Goal: Communication & Community: Answer question/provide support

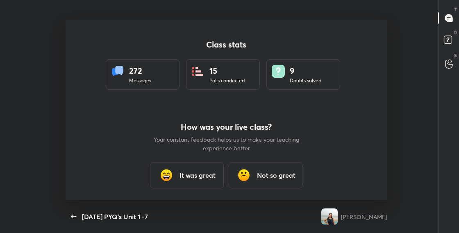
scroll to position [3, 0]
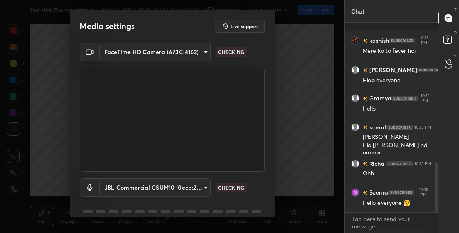
scroll to position [526, 0]
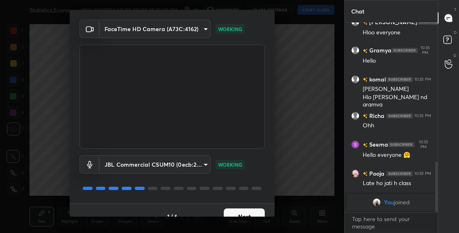
click at [249, 213] on button "Next" at bounding box center [244, 216] width 41 height 16
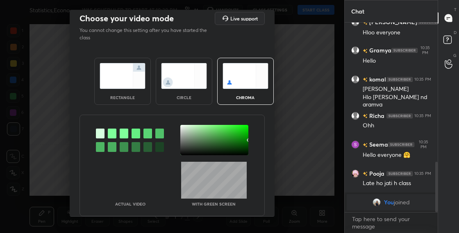
click at [189, 88] on img at bounding box center [184, 76] width 46 height 26
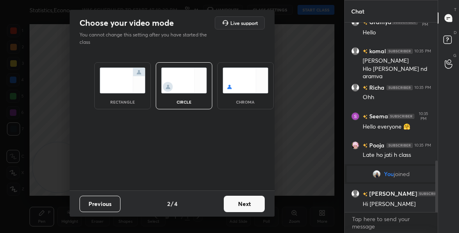
scroll to position [504, 0]
click at [245, 206] on button "Next" at bounding box center [244, 204] width 41 height 16
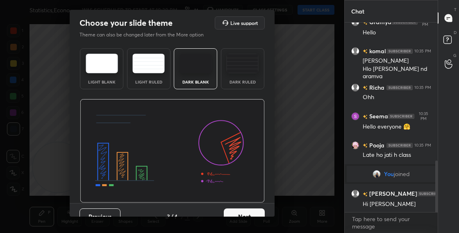
click at [258, 215] on button "Next" at bounding box center [244, 216] width 41 height 16
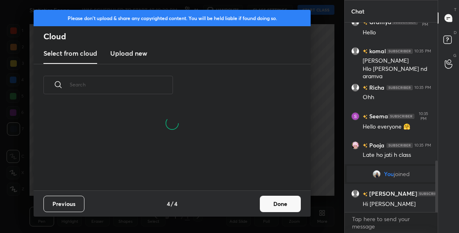
click at [272, 209] on button "Done" at bounding box center [280, 204] width 41 height 16
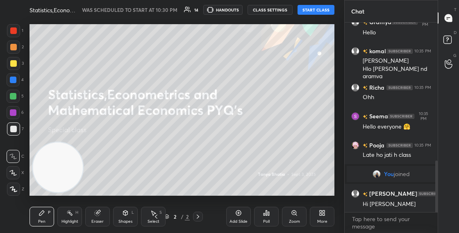
click at [311, 8] on button "START CLASS" at bounding box center [315, 10] width 37 height 10
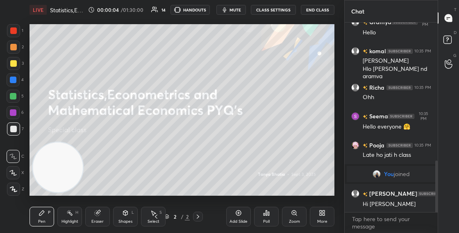
click at [268, 10] on button "CLASS SETTINGS" at bounding box center [273, 10] width 45 height 10
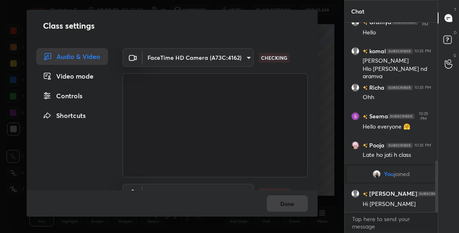
scroll to position [44, 0]
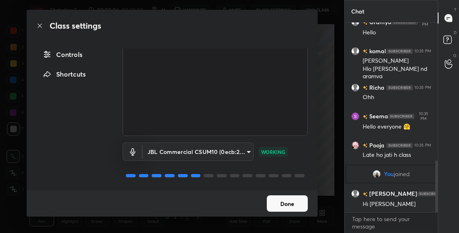
click at [290, 200] on button "Done" at bounding box center [287, 203] width 41 height 16
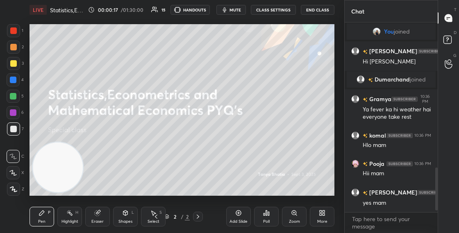
scroll to position [645, 0]
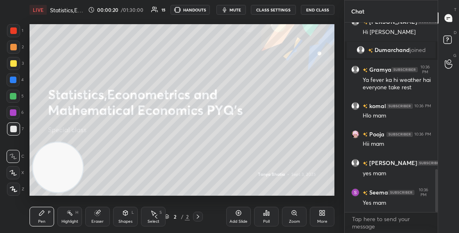
click at [316, 213] on div "More" at bounding box center [322, 217] width 25 height 20
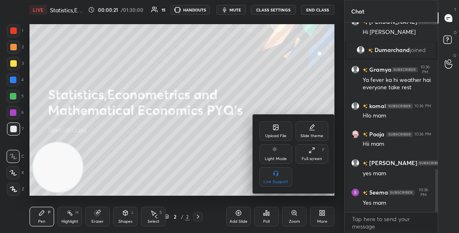
click at [275, 135] on div "Upload File" at bounding box center [275, 136] width 21 height 4
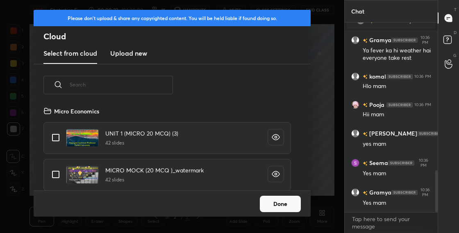
scroll to position [732, 0]
click at [155, 99] on input "text" at bounding box center [121, 84] width 103 height 35
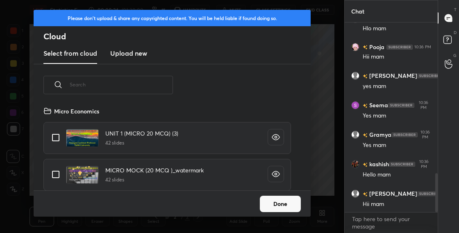
click at [139, 52] on h3 "Upload new" at bounding box center [128, 53] width 37 height 10
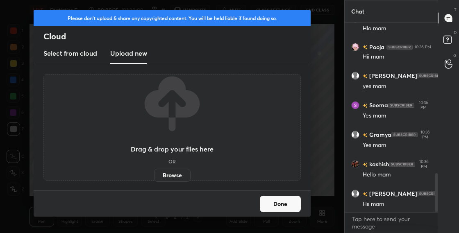
click at [181, 172] on label "Browse" at bounding box center [172, 175] width 36 height 13
click at [154, 172] on input "Browse" at bounding box center [154, 175] width 0 height 13
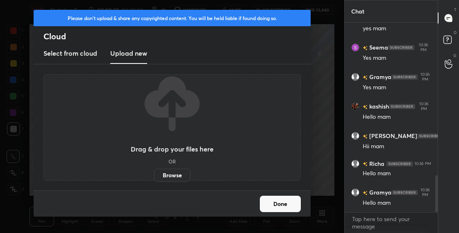
scroll to position [0, 0]
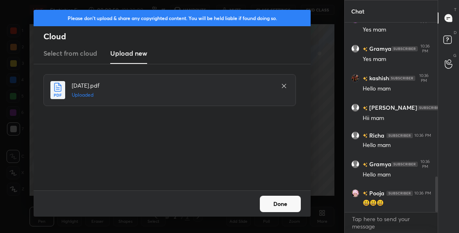
click at [286, 204] on button "Done" at bounding box center [280, 204] width 41 height 16
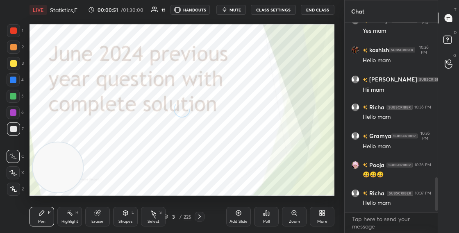
scroll to position [883, 0]
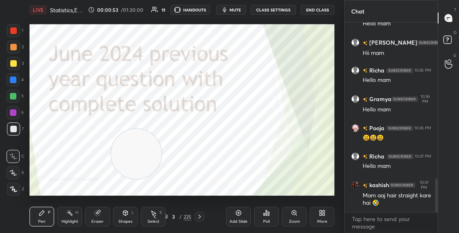
click at [161, 129] on video at bounding box center [136, 154] width 50 height 50
drag, startPoint x: 302, startPoint y: 61, endPoint x: 315, endPoint y: 53, distance: 15.1
click at [247, 100] on video at bounding box center [222, 125] width 50 height 50
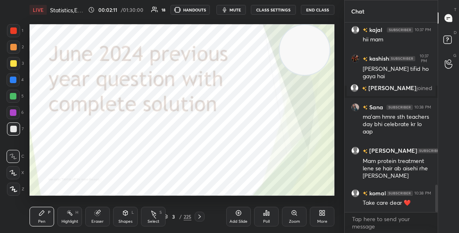
scroll to position [1127, 0]
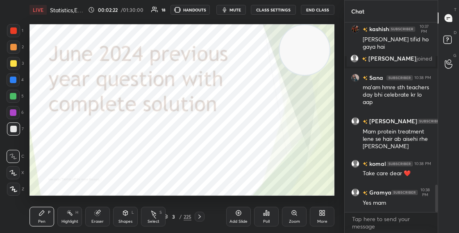
click at [371, 217] on body "1 2 3 4 5 6 7 C X Z C X Z E E Erase all H H LIVE Statistics,Econometrics and Ma…" at bounding box center [229, 116] width 459 height 233
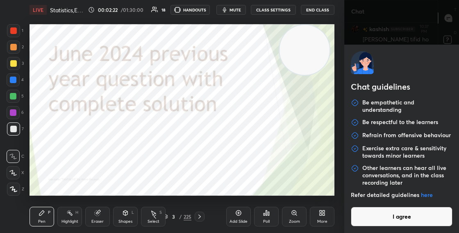
click at [369, 218] on button "I agree" at bounding box center [402, 217] width 102 height 20
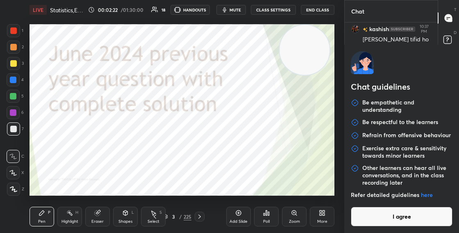
type textarea "x"
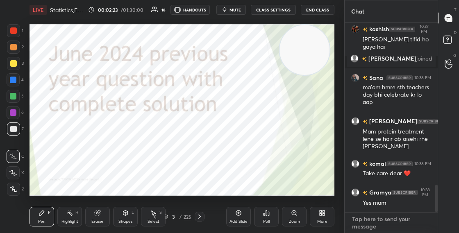
click at [367, 220] on textarea at bounding box center [391, 223] width 80 height 20
paste textarea "Whtsapp group -https://chat.whatsapp.com/KlaAWDIA4nJE7U1mGC6UC7 Telegram channe…"
type textarea "Whtsapp group -https://chat.whatsapp.com/KlaAWDIA4nJE7U1mGC6UC7 Telegram channe…"
type textarea "x"
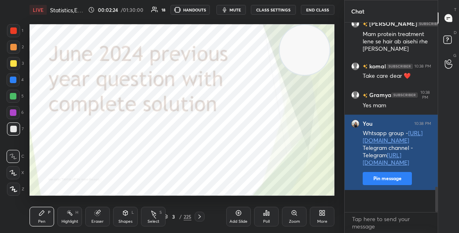
click at [371, 185] on button "Pin message" at bounding box center [386, 178] width 49 height 13
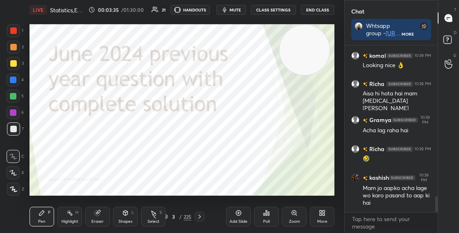
scroll to position [1587, 0]
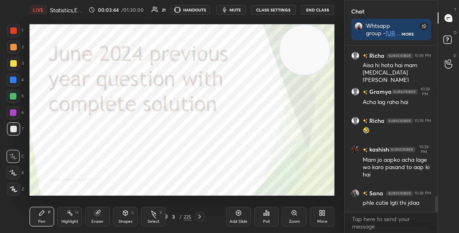
click at [167, 215] on icon at bounding box center [165, 216] width 5 height 5
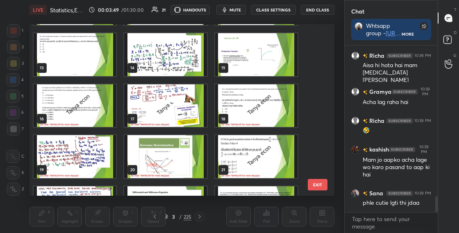
scroll to position [205, 0]
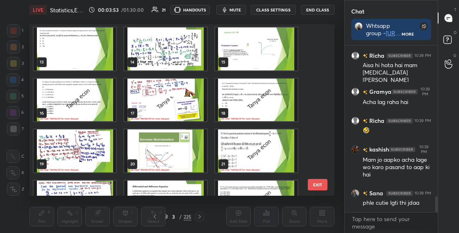
click at [92, 110] on img "grid" at bounding box center [75, 100] width 82 height 43
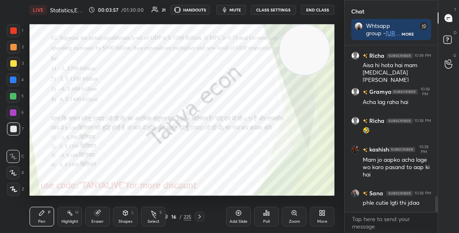
click at [15, 32] on div at bounding box center [13, 30] width 7 height 7
drag, startPoint x: 303, startPoint y: 52, endPoint x: 316, endPoint y: 105, distance: 54.5
click at [310, 75] on video at bounding box center [304, 50] width 50 height 50
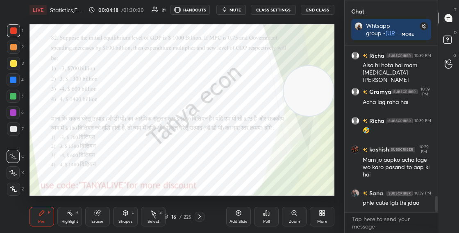
click at [124, 218] on div "Shapes L" at bounding box center [125, 217] width 25 height 20
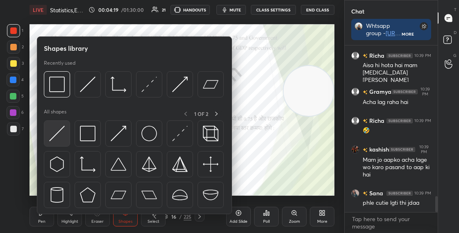
click at [66, 141] on div at bounding box center [57, 133] width 26 height 26
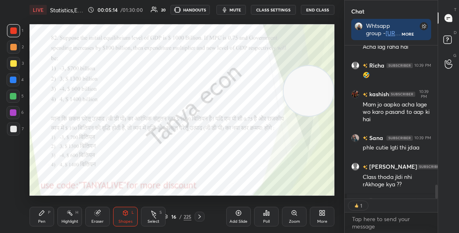
scroll to position [151, 90]
drag, startPoint x: 312, startPoint y: 91, endPoint x: 310, endPoint y: 36, distance: 54.9
click at [312, 66] on video at bounding box center [308, 91] width 50 height 50
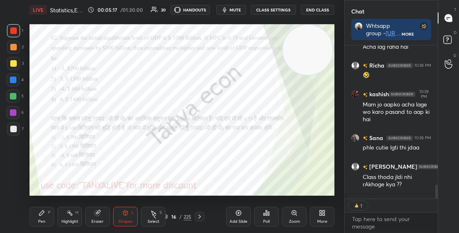
click at [168, 217] on div "16 / 225" at bounding box center [177, 216] width 28 height 7
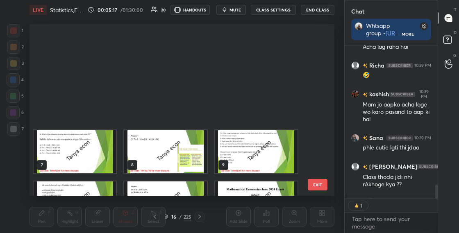
scroll to position [169, 301]
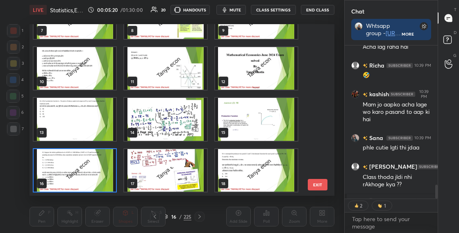
click at [104, 166] on img "grid" at bounding box center [75, 170] width 82 height 43
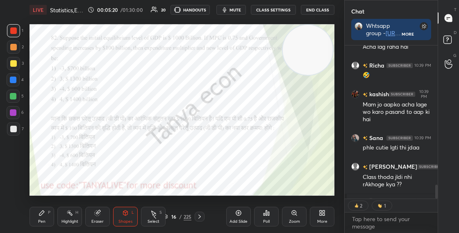
click at [103, 167] on img "grid" at bounding box center [75, 170] width 82 height 43
drag, startPoint x: 437, startPoint y: 196, endPoint x: 440, endPoint y: 203, distance: 7.5
click at [438, 201] on div "Chat Whtsapp group - https://chat.whatsapp.com/KlaAWDIA4nJE7U1mGC6UC7 Telegram …" at bounding box center [401, 116] width 115 height 233
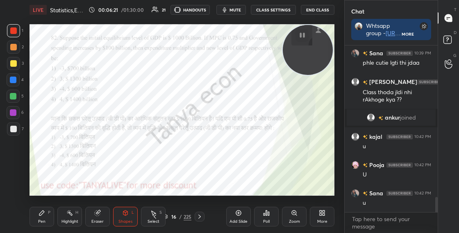
scroll to position [1547, 0]
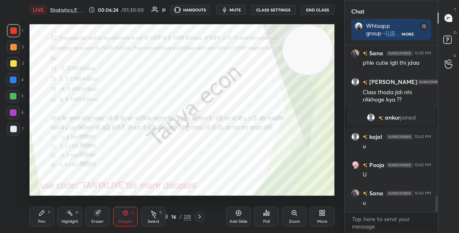
click at [50, 215] on div "Pen P" at bounding box center [41, 217] width 25 height 20
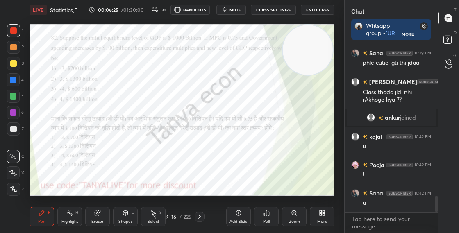
scroll to position [1566, 0]
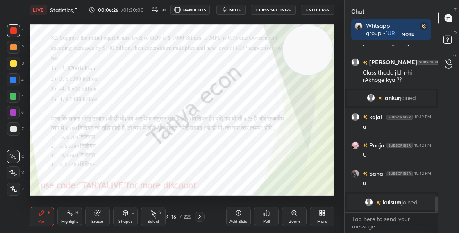
drag, startPoint x: 303, startPoint y: 40, endPoint x: 303, endPoint y: 85, distance: 45.5
click at [304, 74] on video at bounding box center [308, 50] width 50 height 50
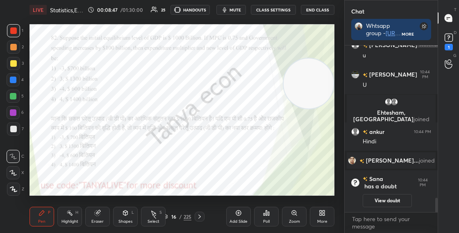
scroll to position [1803, 0]
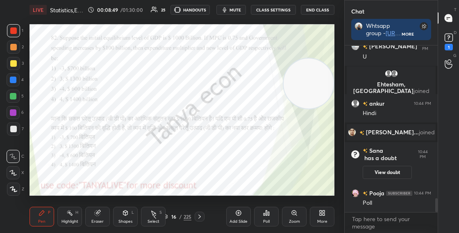
click at [170, 216] on div "16" at bounding box center [174, 216] width 8 height 5
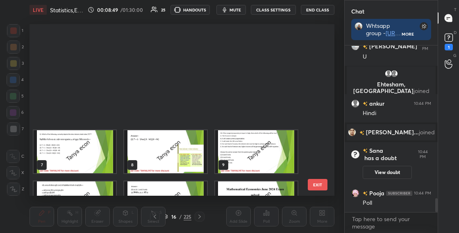
scroll to position [169, 301]
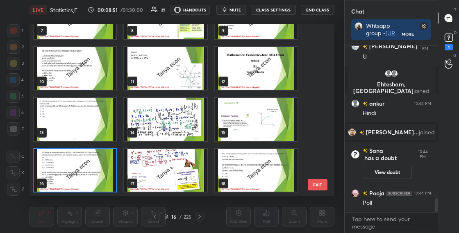
click at [105, 173] on img "grid" at bounding box center [75, 170] width 82 height 43
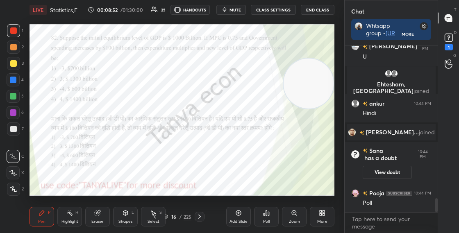
click at [105, 173] on img "grid" at bounding box center [75, 170] width 82 height 43
click at [263, 209] on div "Poll" at bounding box center [266, 217] width 25 height 20
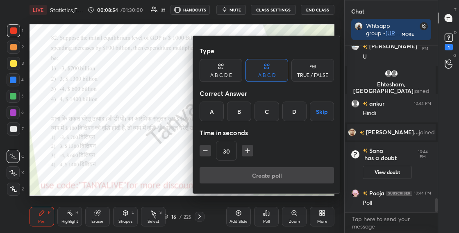
click at [291, 115] on div "D" at bounding box center [294, 112] width 24 height 20
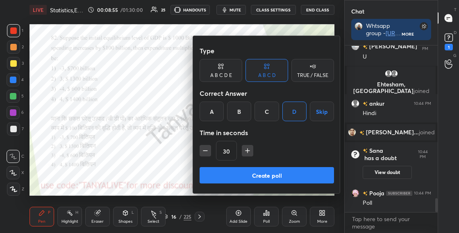
click at [267, 179] on button "Create poll" at bounding box center [266, 175] width 134 height 16
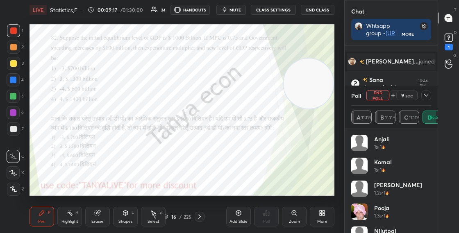
scroll to position [1882, 0]
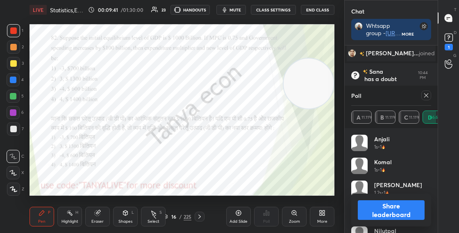
click at [384, 209] on button "Share leaderboard" at bounding box center [390, 210] width 67 height 20
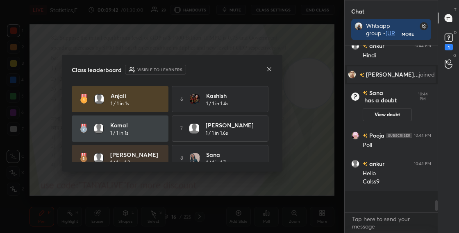
scroll to position [154, 90]
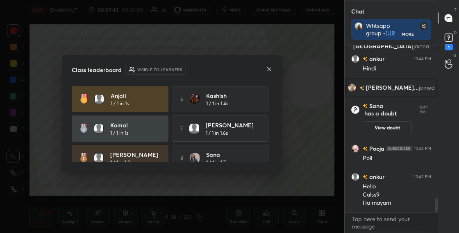
click at [269, 71] on icon at bounding box center [269, 69] width 7 height 7
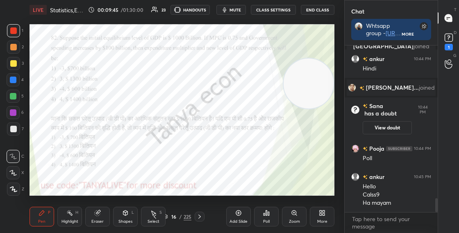
click at [128, 223] on div "Shapes" at bounding box center [125, 221] width 14 height 4
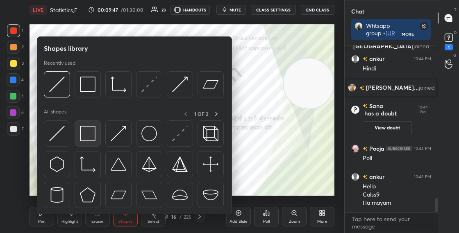
click at [88, 138] on img at bounding box center [88, 134] width 16 height 16
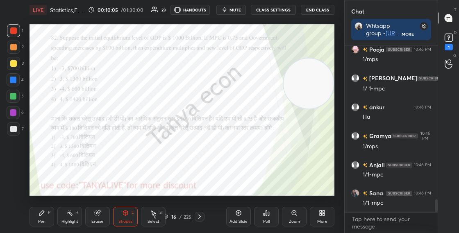
scroll to position [2048, 0]
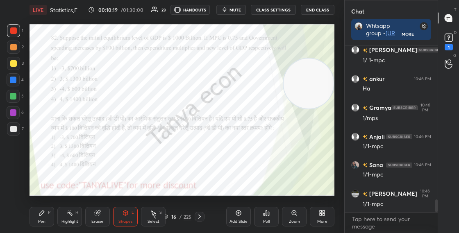
click at [48, 216] on div "Pen P" at bounding box center [41, 217] width 25 height 20
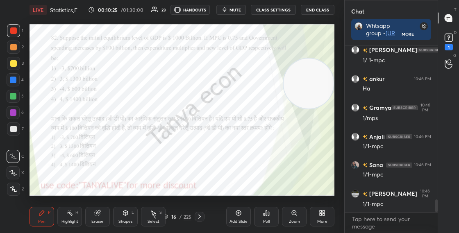
scroll to position [2077, 0]
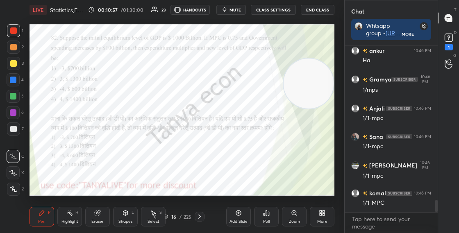
click at [18, 81] on div at bounding box center [13, 79] width 13 height 13
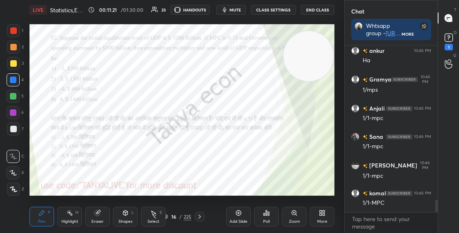
drag, startPoint x: 304, startPoint y: 92, endPoint x: 310, endPoint y: 66, distance: 26.3
click at [310, 64] on video at bounding box center [308, 56] width 50 height 50
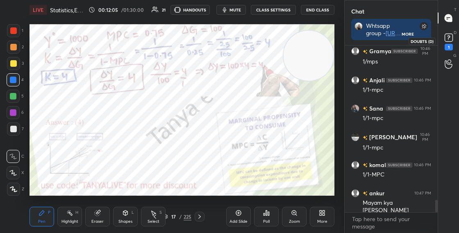
click at [446, 42] on icon at bounding box center [448, 38] width 12 height 12
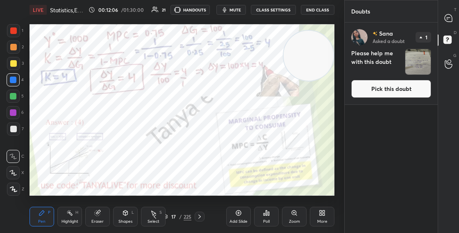
click at [387, 95] on button "Pick this doubt" at bounding box center [391, 89] width 80 height 18
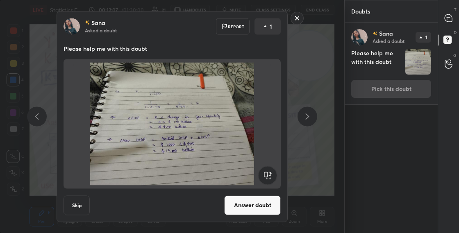
click at [257, 208] on button "Answer doubt" at bounding box center [252, 205] width 57 height 20
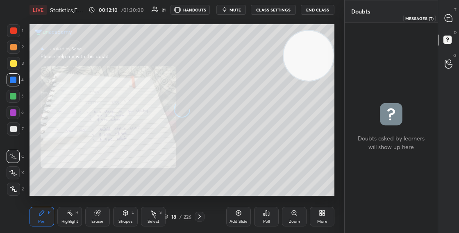
click at [448, 21] on icon at bounding box center [447, 17] width 7 height 7
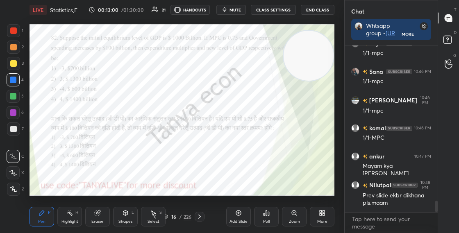
scroll to position [2283, 0]
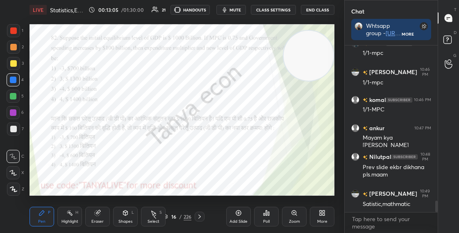
click at [170, 215] on div "16" at bounding box center [174, 216] width 8 height 5
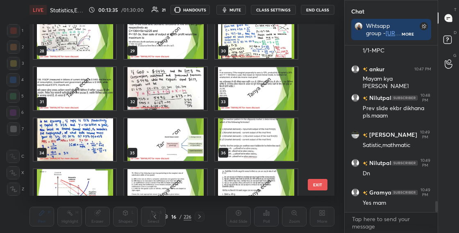
scroll to position [2370, 0]
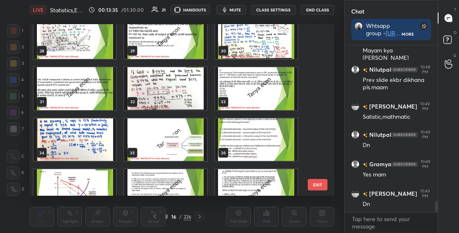
click at [111, 102] on img "grid" at bounding box center [75, 88] width 82 height 43
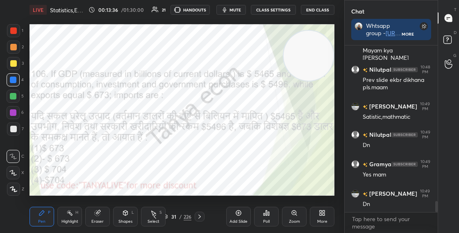
click at [111, 102] on img "grid" at bounding box center [75, 88] width 82 height 43
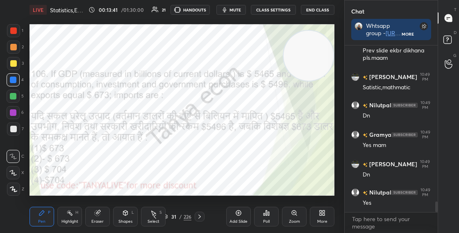
click at [18, 33] on div at bounding box center [13, 30] width 13 height 13
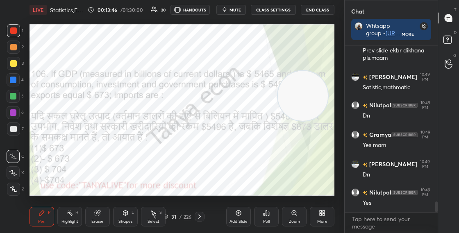
drag, startPoint x: 312, startPoint y: 60, endPoint x: 305, endPoint y: 124, distance: 65.1
click at [307, 121] on video at bounding box center [303, 96] width 50 height 50
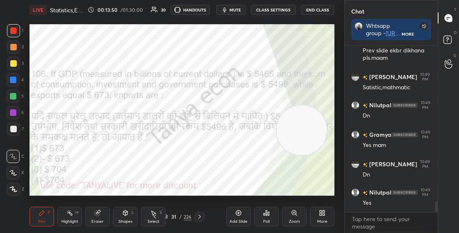
click at [104, 210] on div "Eraser" at bounding box center [97, 217] width 25 height 20
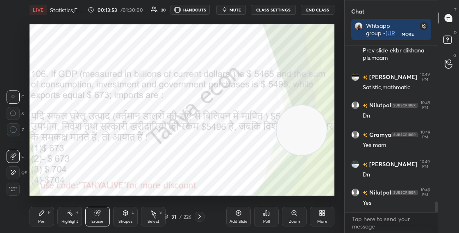
click at [42, 217] on div "Pen P" at bounding box center [41, 217] width 25 height 20
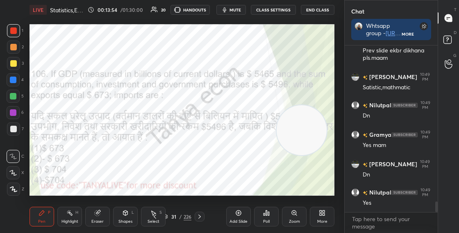
click at [127, 223] on div "Shapes" at bounding box center [125, 221] width 14 height 4
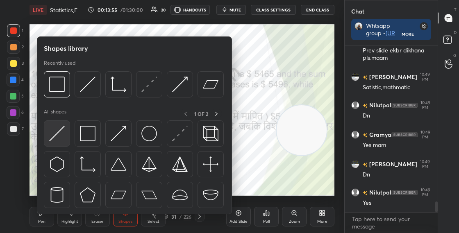
click at [63, 144] on div at bounding box center [57, 133] width 26 height 26
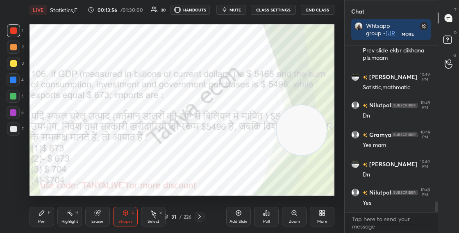
click at [15, 82] on div at bounding box center [13, 80] width 7 height 7
click at [40, 214] on icon at bounding box center [41, 212] width 5 height 5
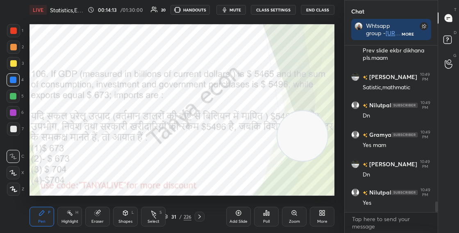
drag, startPoint x: 304, startPoint y: 133, endPoint x: 312, endPoint y: 73, distance: 61.2
click at [312, 111] on video at bounding box center [302, 136] width 50 height 50
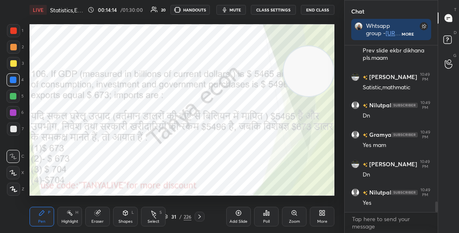
drag, startPoint x: 311, startPoint y: 73, endPoint x: 317, endPoint y: 41, distance: 33.3
click at [317, 46] on video at bounding box center [308, 71] width 50 height 50
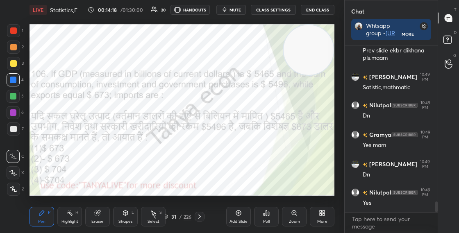
click at [126, 207] on div "Shapes L" at bounding box center [125, 217] width 25 height 20
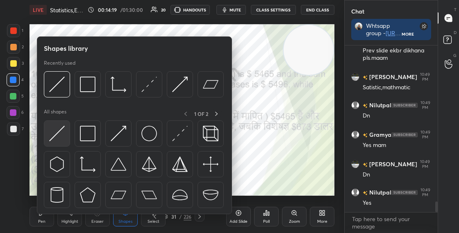
click at [68, 136] on div at bounding box center [57, 133] width 26 height 26
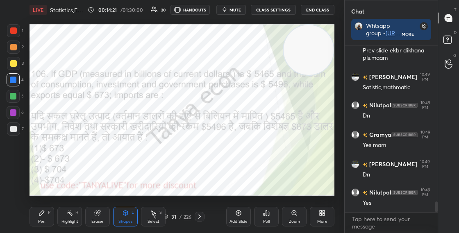
scroll to position [2437, 0]
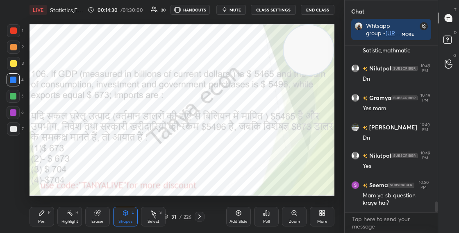
click at [45, 219] on div "Pen P" at bounding box center [41, 217] width 25 height 20
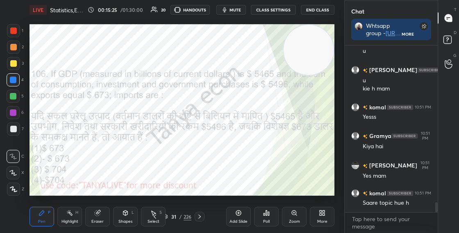
scroll to position [2645, 0]
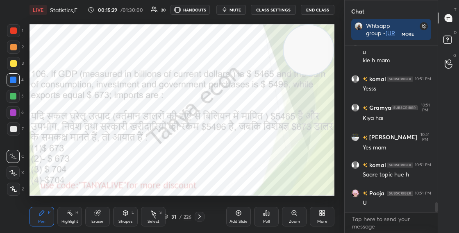
click at [168, 218] on div "31 / 226" at bounding box center [177, 216] width 28 height 7
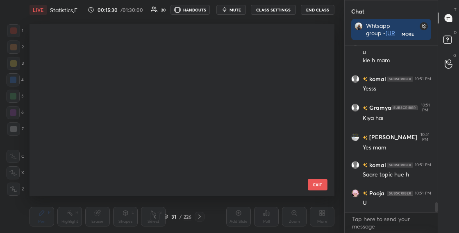
scroll to position [169, 301]
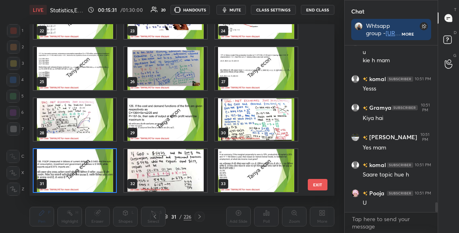
click at [103, 178] on img "grid" at bounding box center [75, 170] width 82 height 43
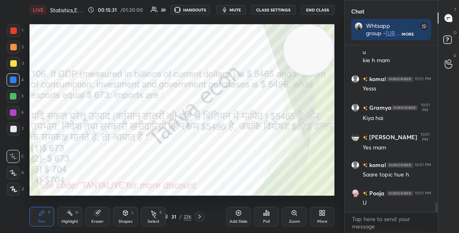
click at [103, 178] on img "grid" at bounding box center [75, 170] width 82 height 43
click at [124, 213] on icon at bounding box center [125, 212] width 5 height 5
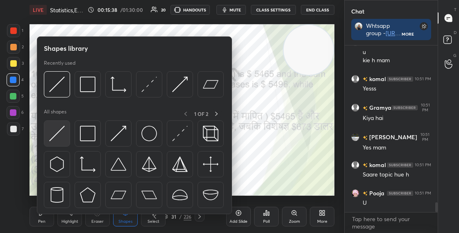
click at [64, 140] on img at bounding box center [57, 134] width 16 height 16
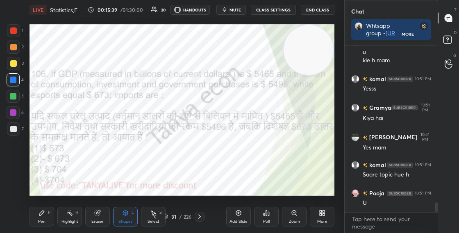
click at [49, 216] on div "Pen P" at bounding box center [41, 217] width 25 height 20
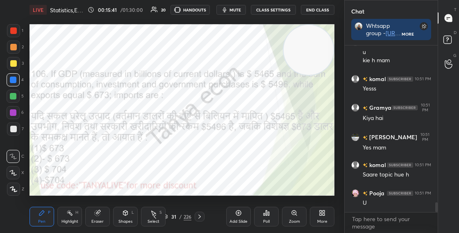
click at [9, 50] on div at bounding box center [13, 47] width 13 height 13
click at [56, 216] on div "Pen P Highlight H Eraser Shapes L Select S" at bounding box center [78, 217] width 98 height 20
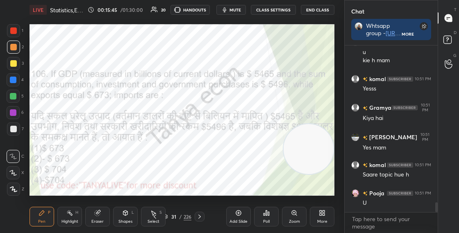
drag, startPoint x: 317, startPoint y: 116, endPoint x: 313, endPoint y: 127, distance: 11.7
click at [324, 150] on video at bounding box center [308, 149] width 50 height 50
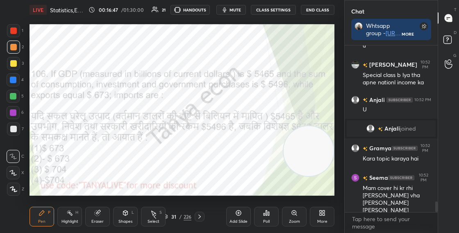
scroll to position [2504, 0]
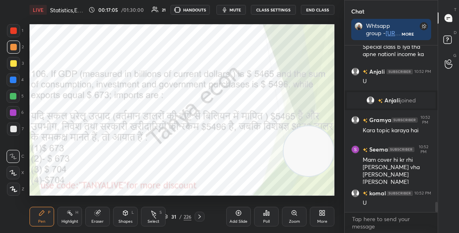
click at [128, 218] on div "Shapes L" at bounding box center [125, 217] width 25 height 20
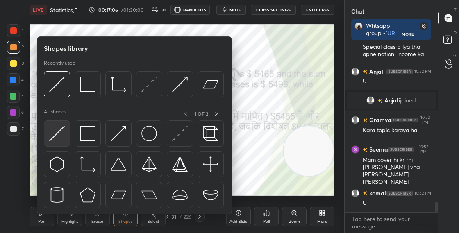
click at [59, 133] on img at bounding box center [57, 134] width 16 height 16
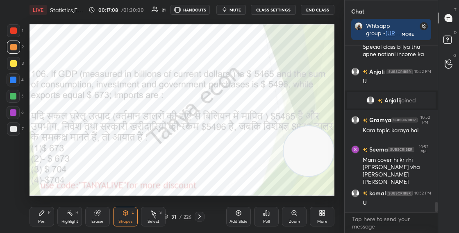
click at [50, 218] on div "Pen P" at bounding box center [41, 217] width 25 height 20
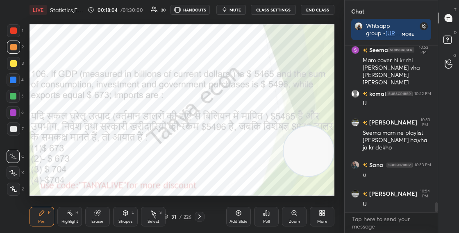
scroll to position [2632, 0]
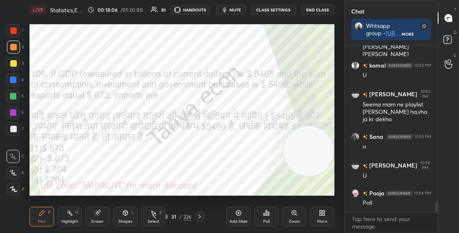
click at [167, 219] on div "31 / 226" at bounding box center [177, 216] width 28 height 7
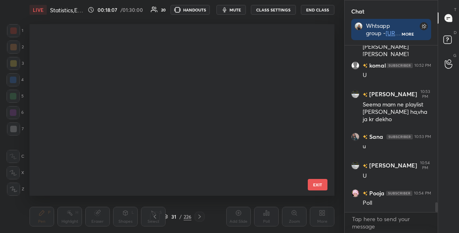
scroll to position [169, 301]
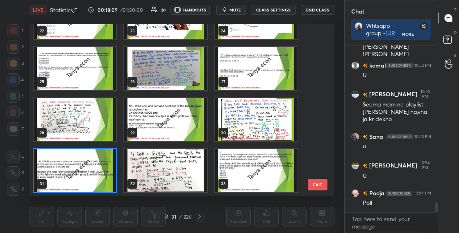
click at [101, 186] on img "grid" at bounding box center [75, 170] width 82 height 43
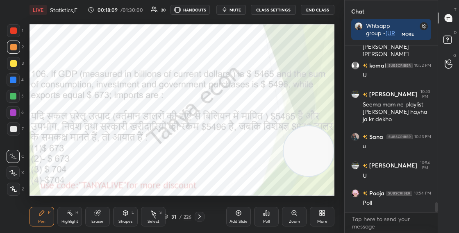
click at [101, 186] on img "grid" at bounding box center [75, 170] width 82 height 43
click at [167, 215] on div "31 / 226" at bounding box center [177, 216] width 28 height 7
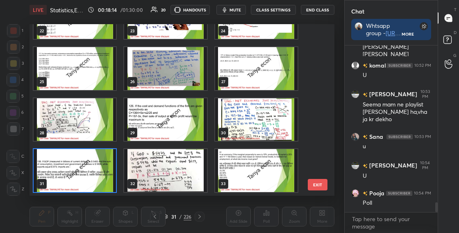
click at [111, 185] on img "grid" at bounding box center [75, 170] width 82 height 43
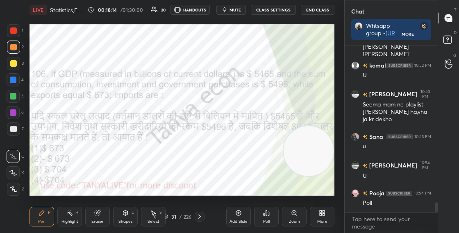
click at [111, 185] on img "grid" at bounding box center [75, 170] width 82 height 43
click at [262, 214] on div "Poll" at bounding box center [266, 217] width 25 height 20
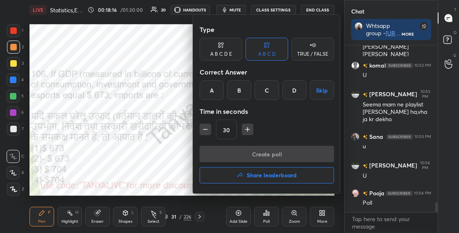
click at [253, 87] on div "A B C D Skip" at bounding box center [266, 90] width 134 height 20
click at [266, 100] on div "Type A B C D E A B C D TRUE / FALSE Correct Answer A B C D Skip Time in seconds…" at bounding box center [266, 83] width 134 height 124
click at [267, 92] on div "C" at bounding box center [266, 90] width 24 height 20
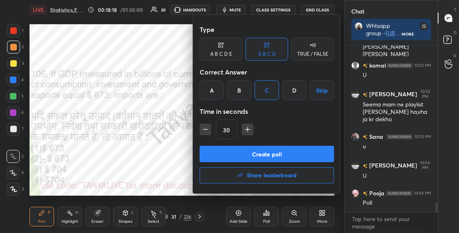
click at [256, 155] on button "Create poll" at bounding box center [266, 154] width 134 height 16
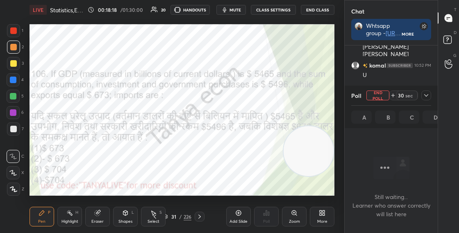
scroll to position [3, 3]
click at [123, 223] on div "Shapes" at bounding box center [125, 221] width 14 height 4
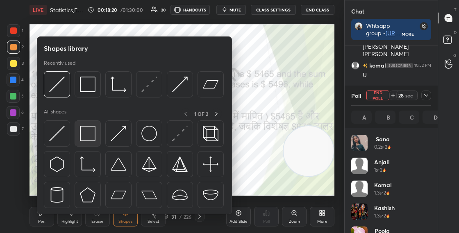
scroll to position [96, 77]
click at [89, 143] on div at bounding box center [88, 133] width 26 height 26
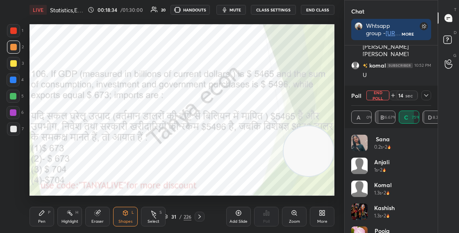
scroll to position [2726, 0]
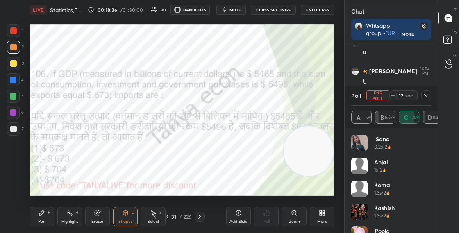
click at [426, 92] on icon at bounding box center [426, 95] width 7 height 7
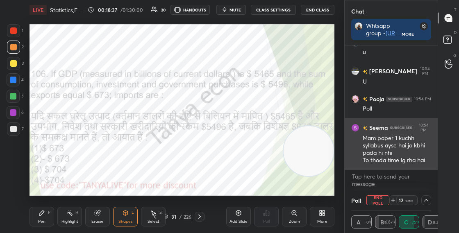
scroll to position [0, 3]
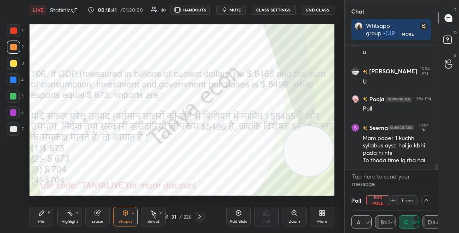
drag, startPoint x: 301, startPoint y: 155, endPoint x: 300, endPoint y: 102, distance: 52.4
click at [301, 126] on video at bounding box center [308, 151] width 50 height 50
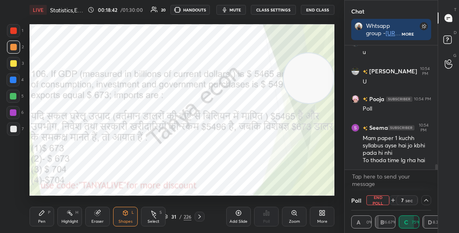
drag, startPoint x: 310, startPoint y: 85, endPoint x: 312, endPoint y: 70, distance: 15.4
click at [312, 74] on video at bounding box center [308, 78] width 50 height 50
drag, startPoint x: 314, startPoint y: 74, endPoint x: 316, endPoint y: 51, distance: 23.4
click at [316, 52] on video at bounding box center [308, 72] width 50 height 50
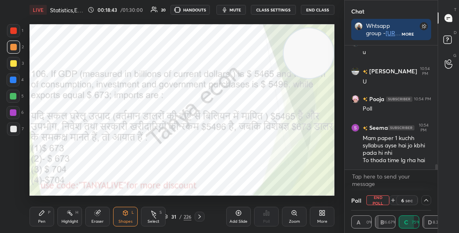
click at [316, 48] on video at bounding box center [308, 53] width 50 height 50
click at [132, 214] on div "L" at bounding box center [132, 212] width 2 height 4
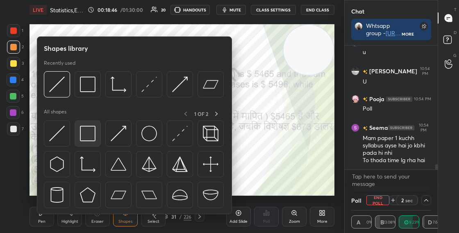
click at [93, 140] on img at bounding box center [88, 134] width 16 height 16
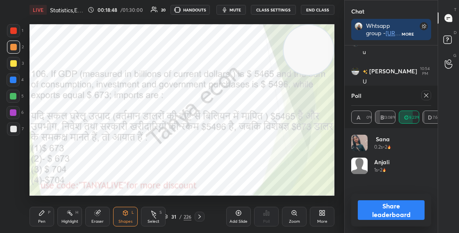
scroll to position [96, 77]
click at [368, 208] on button "Share leaderboard" at bounding box center [390, 210] width 67 height 20
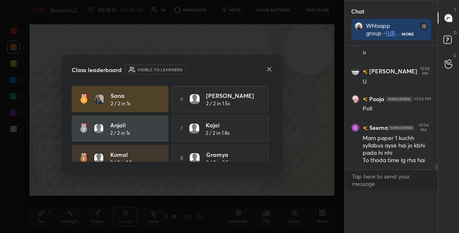
scroll to position [3, 3]
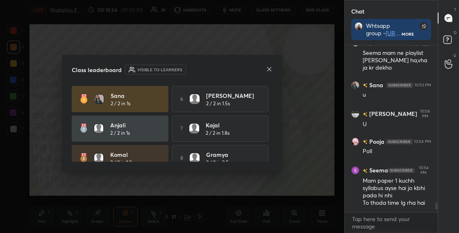
click at [271, 68] on icon at bounding box center [269, 69] width 7 height 7
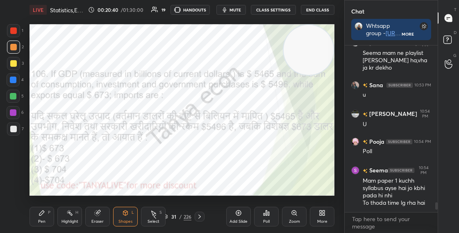
click at [125, 219] on div "Shapes" at bounding box center [125, 221] width 14 height 4
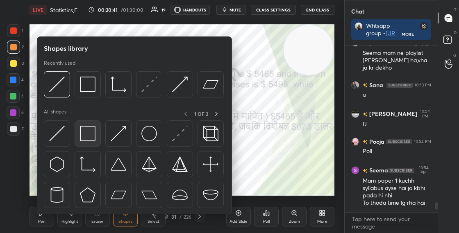
click at [80, 134] on img at bounding box center [88, 134] width 16 height 16
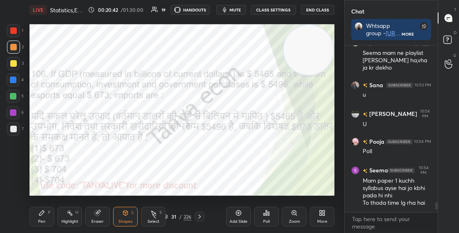
click at [41, 217] on div "Pen P" at bounding box center [41, 217] width 25 height 20
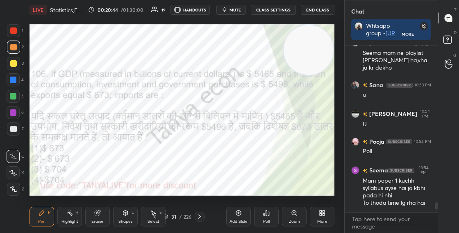
click at [200, 220] on div at bounding box center [200, 217] width 10 height 10
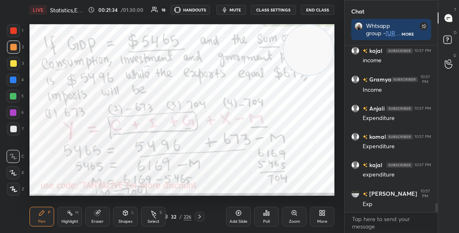
scroll to position [2912, 0]
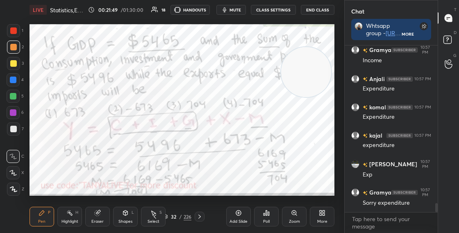
drag, startPoint x: 313, startPoint y: 71, endPoint x: 308, endPoint y: 131, distance: 59.6
click at [312, 97] on video at bounding box center [306, 72] width 50 height 50
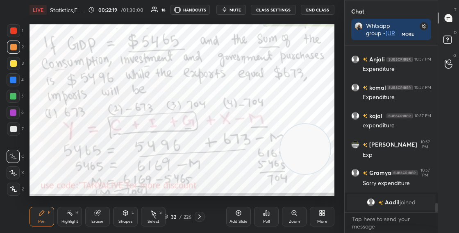
click at [16, 112] on div at bounding box center [13, 112] width 7 height 7
drag, startPoint x: 301, startPoint y: 146, endPoint x: 305, endPoint y: 93, distance: 53.0
click at [305, 122] on video at bounding box center [305, 147] width 50 height 50
click at [168, 218] on div "32 / 226" at bounding box center [177, 216] width 28 height 7
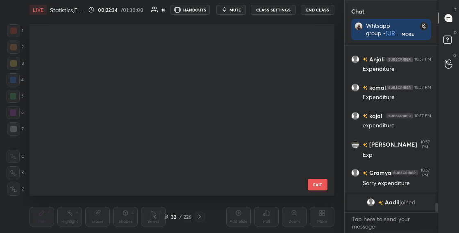
scroll to position [169, 301]
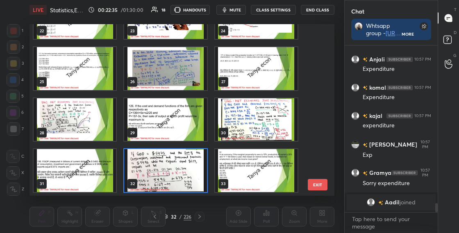
click at [165, 195] on div "32" at bounding box center [165, 170] width 90 height 51
click at [168, 181] on img "grid" at bounding box center [165, 170] width 82 height 43
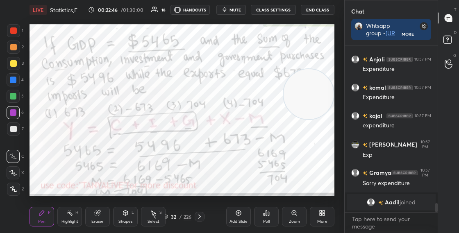
click at [169, 217] on div "32 / 226" at bounding box center [177, 216] width 28 height 7
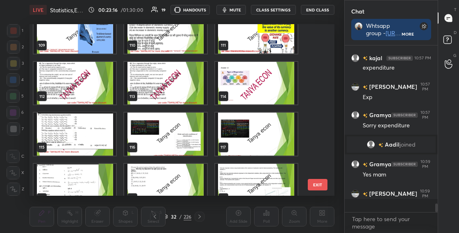
scroll to position [2818, 0]
click at [108, 95] on img "grid" at bounding box center [75, 83] width 82 height 43
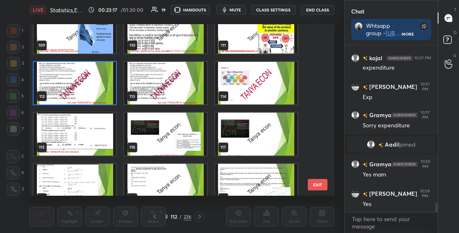
click at [108, 96] on img "grid" at bounding box center [75, 83] width 82 height 43
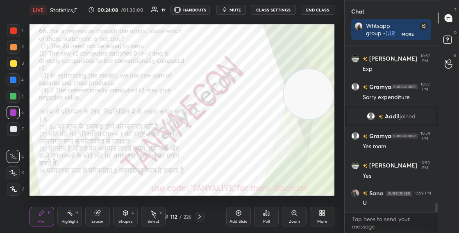
scroll to position [2874, 0]
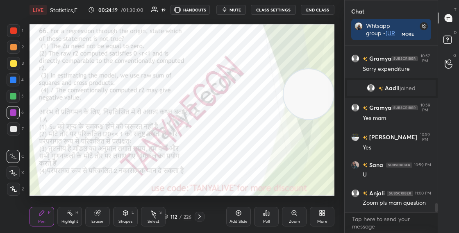
click at [293, 214] on icon at bounding box center [294, 212] width 5 height 5
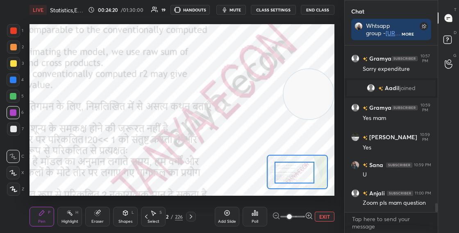
drag, startPoint x: 291, startPoint y: 172, endPoint x: 281, endPoint y: 174, distance: 10.6
click at [281, 164] on div at bounding box center [294, 173] width 40 height 22
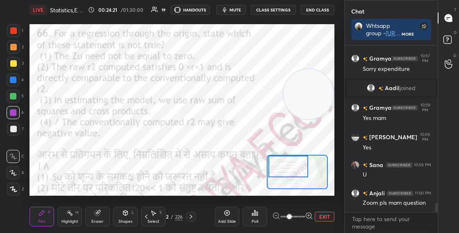
drag, startPoint x: 282, startPoint y: 164, endPoint x: 276, endPoint y: 162, distance: 5.7
click at [276, 162] on div at bounding box center [288, 167] width 40 height 22
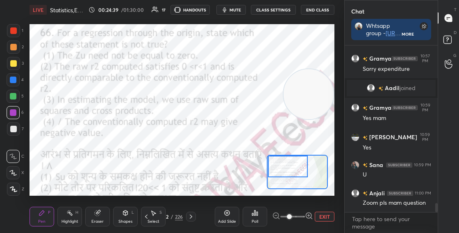
scroll to position [2904, 0]
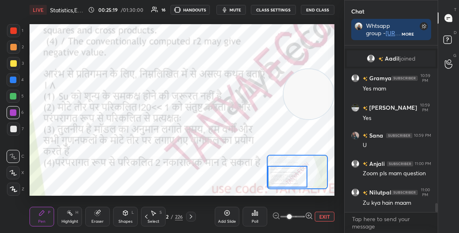
drag, startPoint x: 296, startPoint y: 170, endPoint x: 296, endPoint y: 180, distance: 10.2
click at [296, 180] on div at bounding box center [287, 177] width 40 height 22
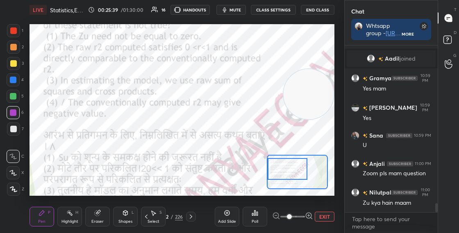
drag, startPoint x: 294, startPoint y: 174, endPoint x: 293, endPoint y: 166, distance: 8.3
click at [293, 166] on div at bounding box center [287, 169] width 40 height 22
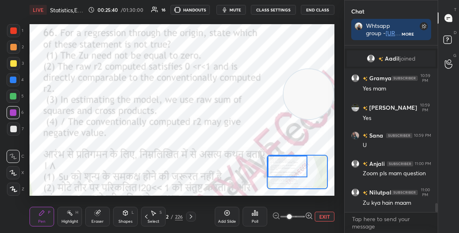
click at [292, 161] on div at bounding box center [287, 167] width 40 height 22
click at [167, 216] on div "112" at bounding box center [165, 216] width 8 height 5
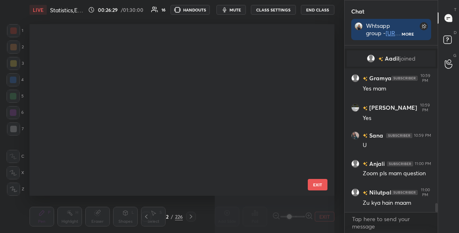
scroll to position [169, 301]
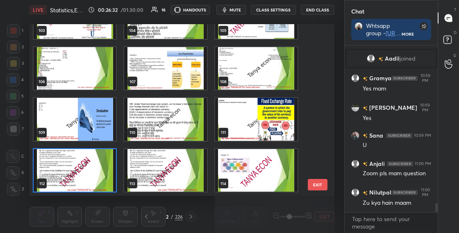
click at [104, 179] on img "grid" at bounding box center [75, 170] width 82 height 43
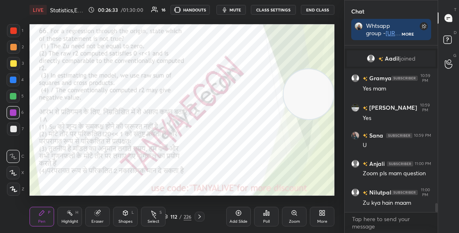
click at [272, 215] on div "Poll" at bounding box center [266, 217] width 25 height 20
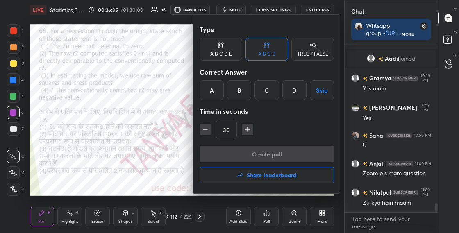
click at [293, 93] on div "D" at bounding box center [294, 90] width 24 height 20
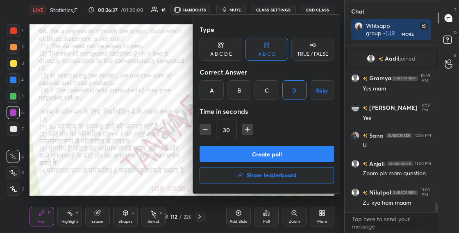
click at [242, 155] on button "Create poll" at bounding box center [266, 154] width 134 height 16
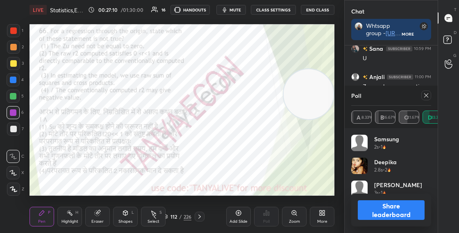
scroll to position [3010, 0]
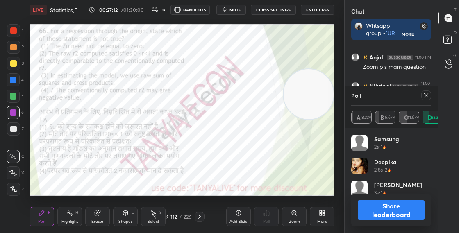
click at [128, 219] on div "Shapes" at bounding box center [125, 221] width 14 height 4
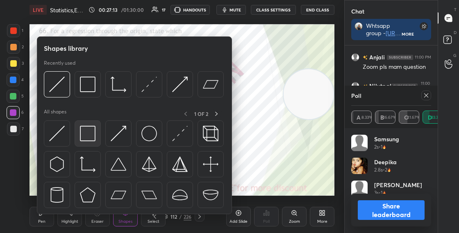
click at [93, 141] on img at bounding box center [88, 134] width 16 height 16
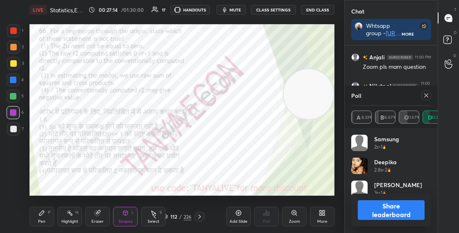
drag, startPoint x: 355, startPoint y: 222, endPoint x: 370, endPoint y: 227, distance: 15.8
click at [370, 227] on div "Samsung 2s • 1 Deepika 2.8s • 2 Shubha 3s • 1 Gramya 3.6s • 3" at bounding box center [390, 180] width 93 height 105
click at [383, 212] on button "Share leaderboard" at bounding box center [390, 210] width 67 height 20
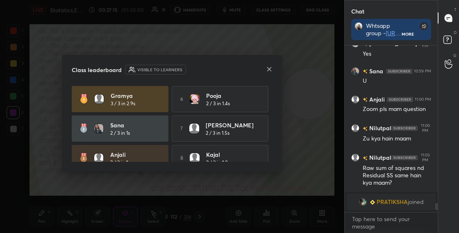
scroll to position [185, 90]
click at [269, 70] on icon at bounding box center [269, 69] width 7 height 7
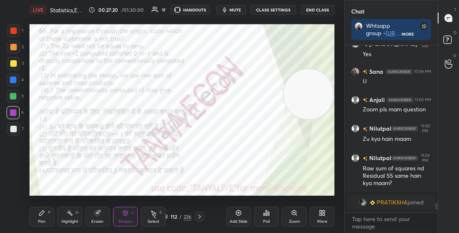
click at [37, 220] on div "Pen P" at bounding box center [41, 217] width 25 height 20
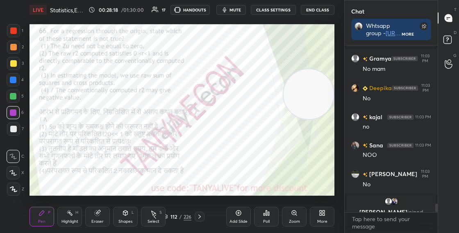
scroll to position [3001, 0]
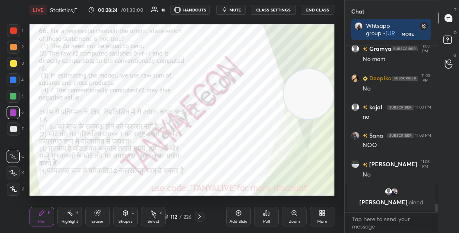
click at [168, 217] on div "112 / 226" at bounding box center [177, 216] width 28 height 7
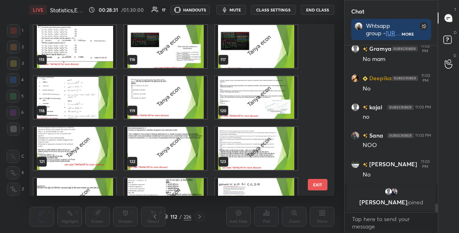
scroll to position [1943, 0]
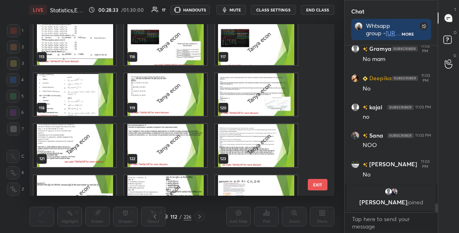
click at [260, 110] on img "grid" at bounding box center [256, 94] width 82 height 43
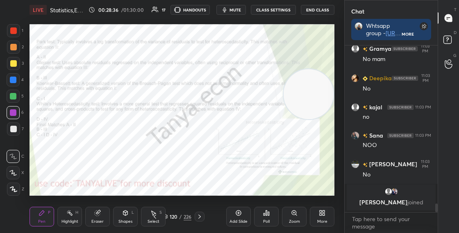
drag, startPoint x: 312, startPoint y: 96, endPoint x: 314, endPoint y: 92, distance: 4.9
click at [311, 96] on video at bounding box center [308, 94] width 50 height 50
click at [170, 215] on div "120" at bounding box center [174, 216] width 8 height 5
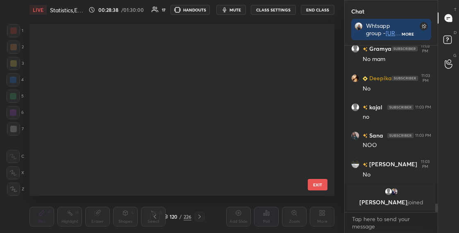
scroll to position [169, 301]
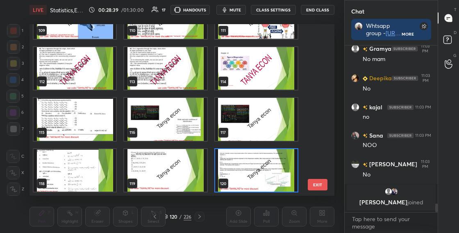
click at [95, 177] on img "grid" at bounding box center [75, 170] width 82 height 43
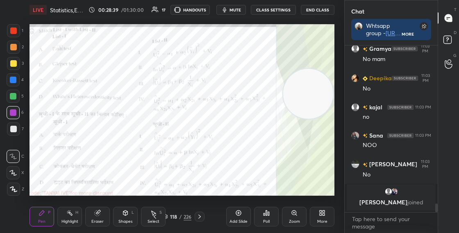
click at [95, 178] on img "grid" at bounding box center [75, 170] width 82 height 43
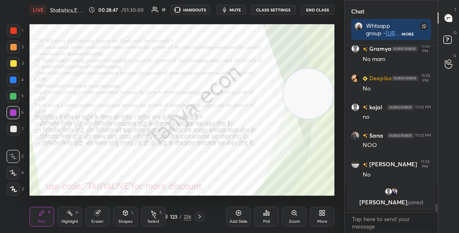
click at [167, 216] on icon at bounding box center [165, 216] width 5 height 5
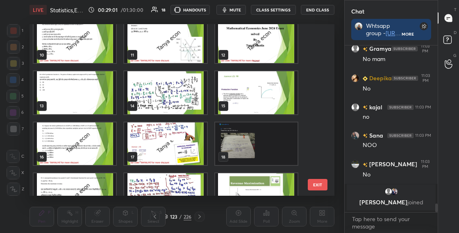
scroll to position [170, 0]
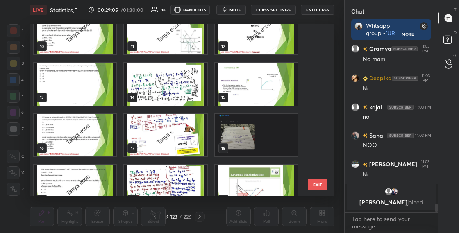
click at [99, 185] on img "grid" at bounding box center [75, 186] width 82 height 43
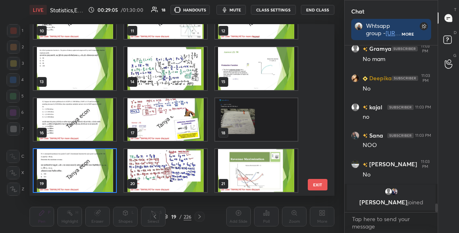
click at [100, 185] on img "grid" at bounding box center [75, 170] width 82 height 43
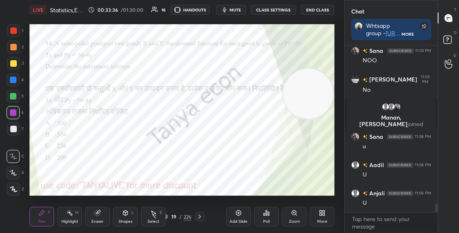
scroll to position [3073, 0]
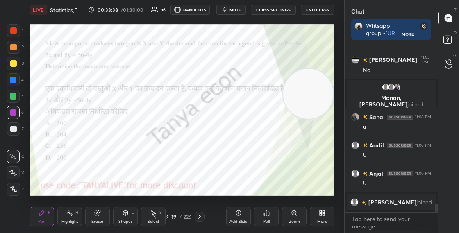
click at [168, 215] on div "19 / 226" at bounding box center [177, 216] width 28 height 7
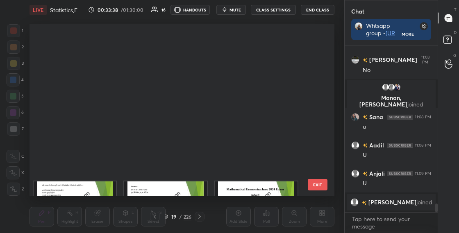
scroll to position [169, 301]
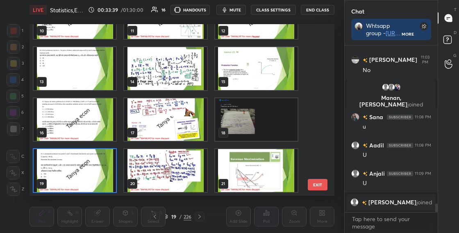
click at [102, 172] on img "grid" at bounding box center [75, 170] width 82 height 43
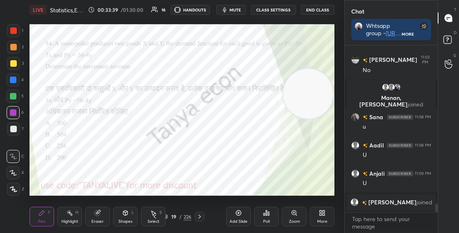
click at [102, 172] on img "grid" at bounding box center [75, 170] width 82 height 43
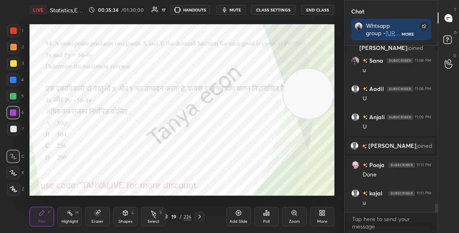
scroll to position [3135, 0]
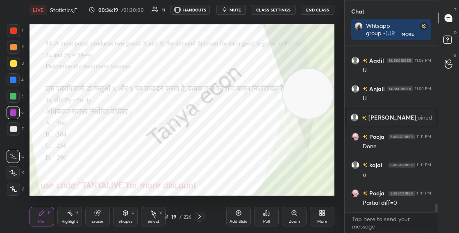
click at [168, 216] on div "19 / 226" at bounding box center [177, 216] width 28 height 7
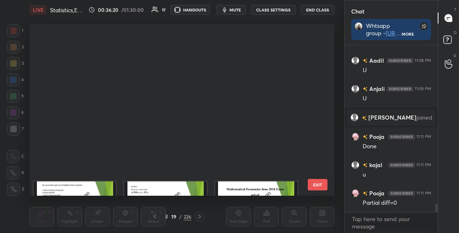
scroll to position [185, 0]
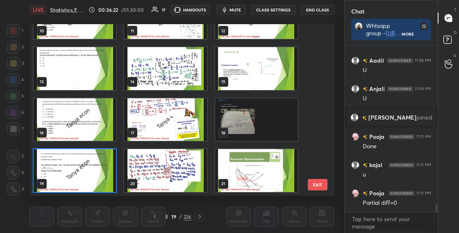
click at [114, 181] on img "grid" at bounding box center [75, 170] width 82 height 43
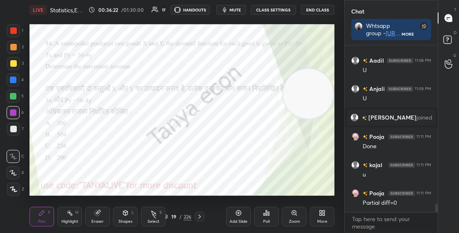
click at [115, 181] on img "grid" at bounding box center [75, 170] width 82 height 43
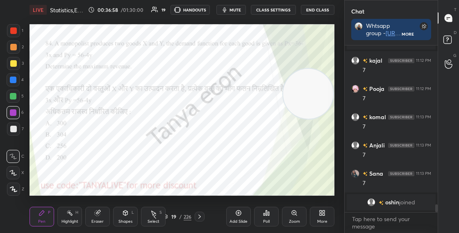
scroll to position [3376, 0]
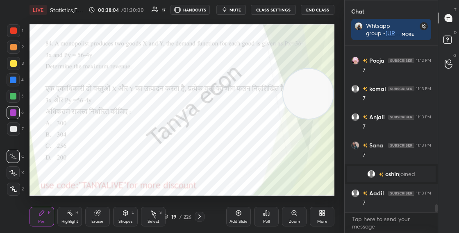
click at [168, 215] on div "19 / 226" at bounding box center [177, 216] width 28 height 7
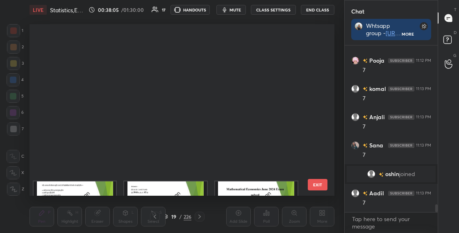
scroll to position [169, 301]
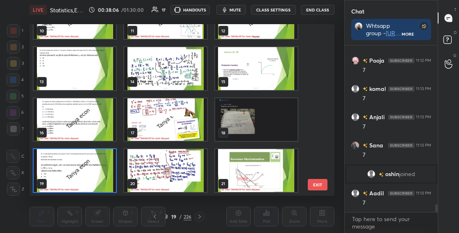
click at [111, 174] on img "grid" at bounding box center [75, 170] width 82 height 43
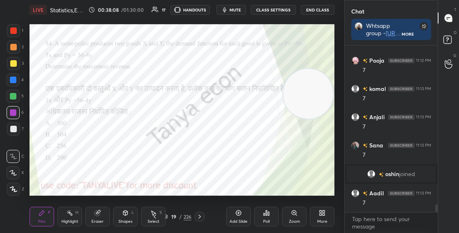
click at [168, 217] on div "19 / 226" at bounding box center [177, 216] width 28 height 7
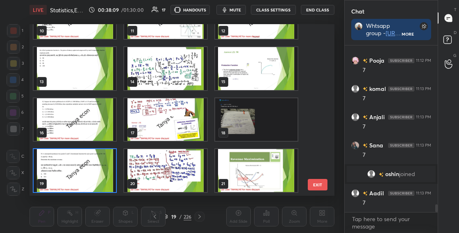
click at [101, 183] on img "grid" at bounding box center [75, 170] width 82 height 43
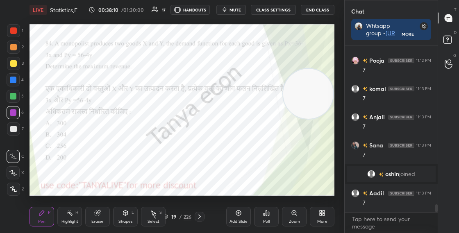
click at [102, 184] on img "grid" at bounding box center [75, 170] width 82 height 43
click at [266, 220] on div "Poll" at bounding box center [266, 221] width 7 height 4
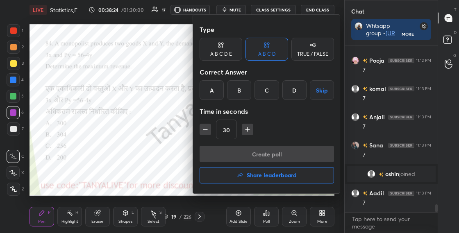
click at [174, 181] on div at bounding box center [229, 116] width 459 height 233
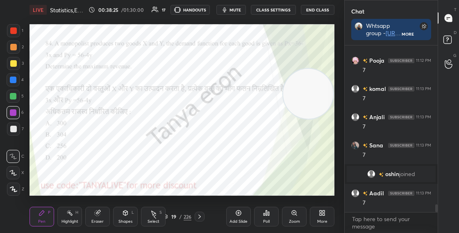
click at [167, 214] on icon at bounding box center [165, 216] width 5 height 5
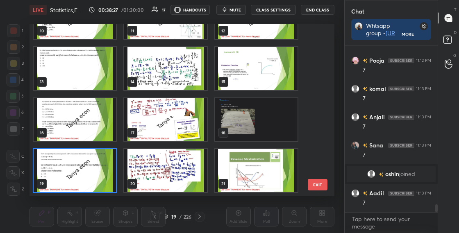
click at [111, 182] on img "grid" at bounding box center [75, 170] width 82 height 43
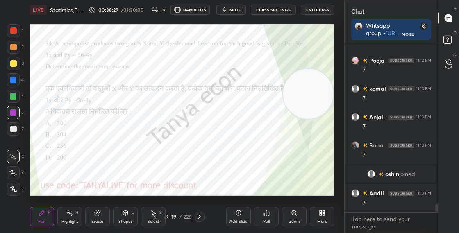
click at [265, 218] on div "Poll" at bounding box center [266, 217] width 25 height 20
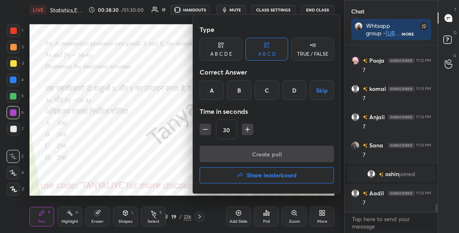
click at [240, 94] on div "B" at bounding box center [239, 90] width 24 height 20
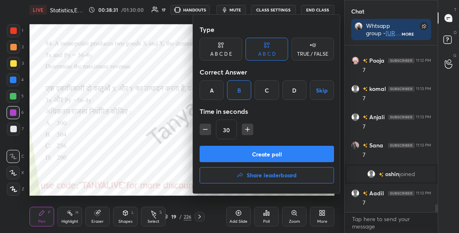
click at [244, 150] on button "Create poll" at bounding box center [266, 154] width 134 height 16
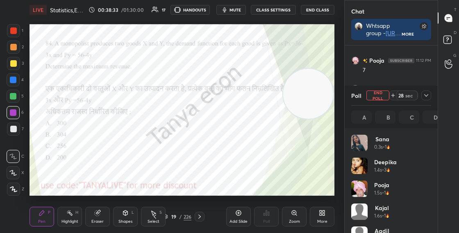
scroll to position [96, 77]
click at [135, 219] on div "Shapes L" at bounding box center [125, 217] width 25 height 20
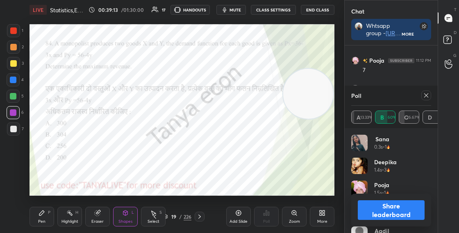
click at [368, 206] on button "Share leaderboard" at bounding box center [390, 210] width 67 height 20
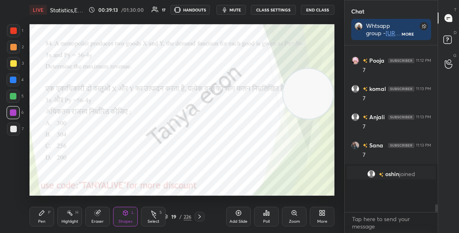
scroll to position [3, 3]
click at [202, 215] on icon at bounding box center [199, 216] width 7 height 7
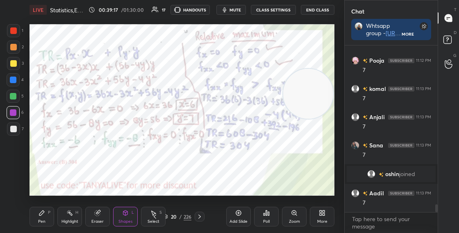
click at [43, 218] on div "Pen P" at bounding box center [41, 217] width 25 height 20
click at [17, 34] on div at bounding box center [13, 30] width 13 height 13
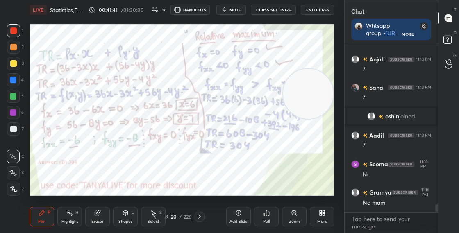
scroll to position [3453, 0]
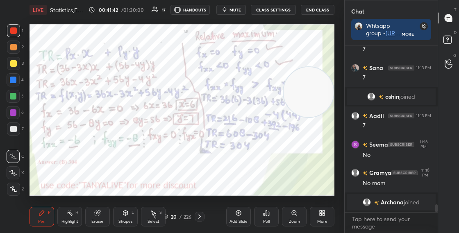
drag, startPoint x: 313, startPoint y: 85, endPoint x: 321, endPoint y: 38, distance: 47.3
click at [324, 67] on video at bounding box center [308, 92] width 50 height 50
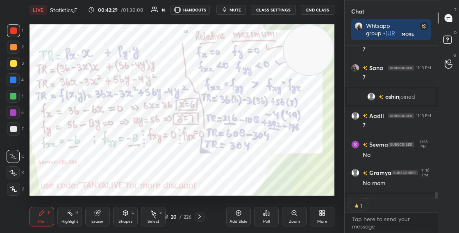
scroll to position [3, 3]
click at [169, 215] on div "20 / 226" at bounding box center [177, 216] width 28 height 7
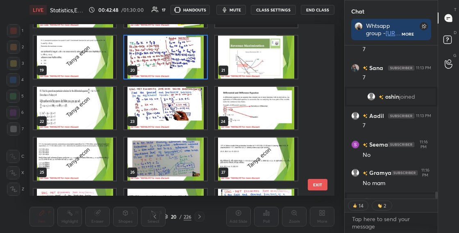
scroll to position [313, 0]
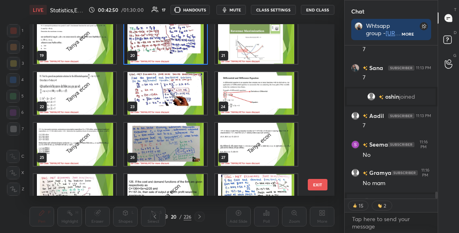
click at [103, 156] on img "grid" at bounding box center [75, 144] width 82 height 43
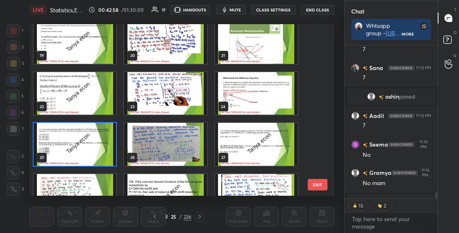
click at [102, 148] on img "grid" at bounding box center [75, 144] width 82 height 43
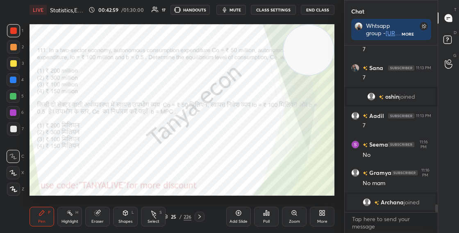
scroll to position [3453, 0]
click at [102, 148] on img "grid" at bounding box center [75, 144] width 82 height 43
drag, startPoint x: 306, startPoint y: 50, endPoint x: 305, endPoint y: 113, distance: 63.5
click at [304, 79] on video at bounding box center [308, 54] width 50 height 50
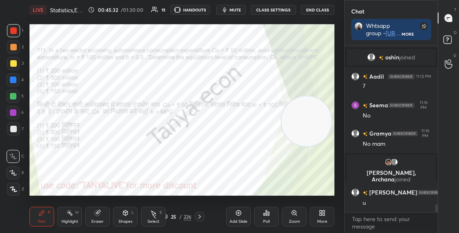
scroll to position [3491, 0]
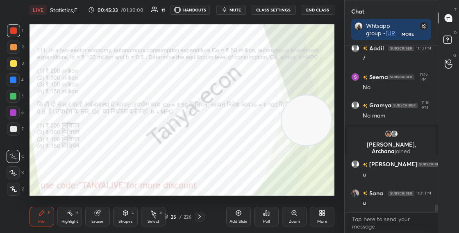
drag, startPoint x: 300, startPoint y: 115, endPoint x: 307, endPoint y: 157, distance: 43.2
click at [306, 145] on video at bounding box center [306, 120] width 50 height 50
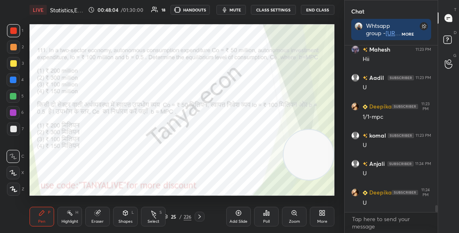
scroll to position [3800, 0]
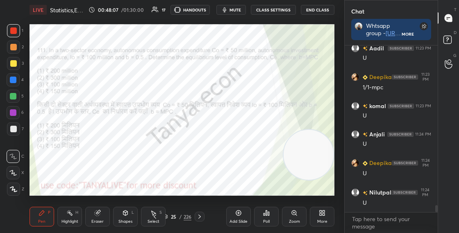
click at [167, 216] on icon at bounding box center [165, 216] width 5 height 5
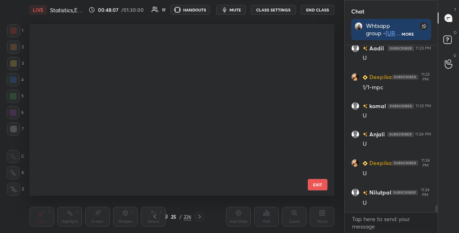
scroll to position [169, 301]
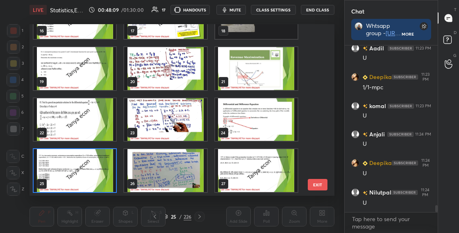
click at [86, 176] on img "grid" at bounding box center [75, 170] width 82 height 43
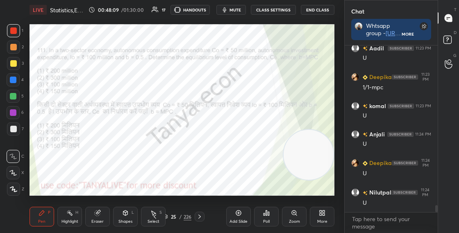
click at [86, 176] on img "grid" at bounding box center [75, 170] width 82 height 43
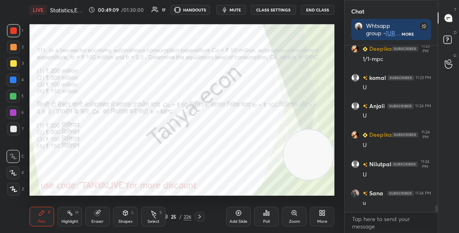
click at [170, 216] on div "25" at bounding box center [174, 216] width 8 height 5
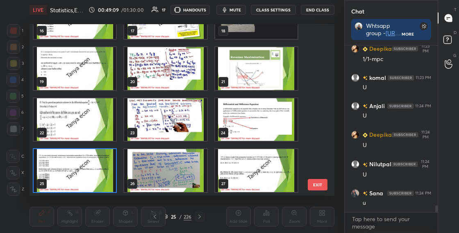
scroll to position [3857, 0]
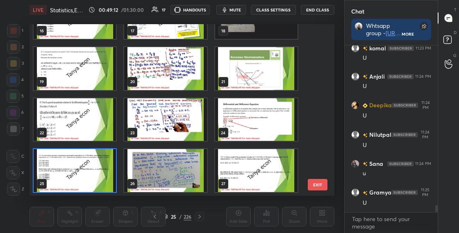
click at [109, 177] on img "grid" at bounding box center [75, 170] width 82 height 43
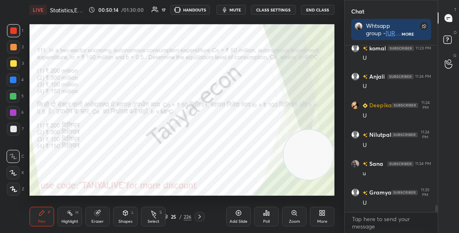
scroll to position [3886, 0]
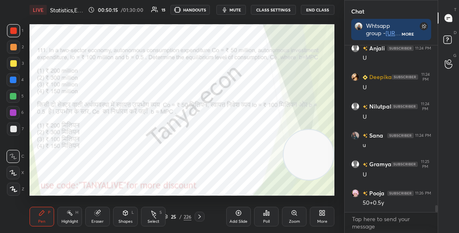
click at [167, 217] on icon at bounding box center [165, 217] width 4 height 1
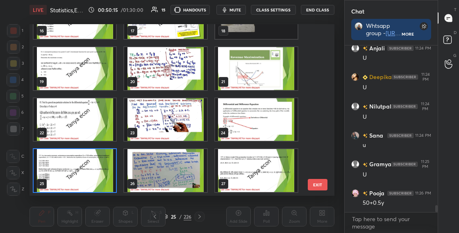
scroll to position [169, 301]
click at [116, 178] on div "25" at bounding box center [75, 170] width 84 height 45
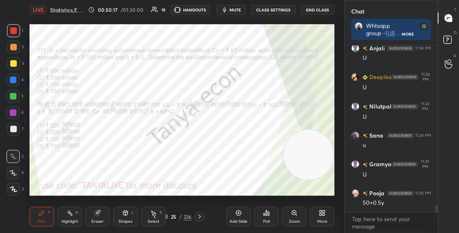
scroll to position [0, 0]
click at [16, 81] on div at bounding box center [13, 80] width 7 height 7
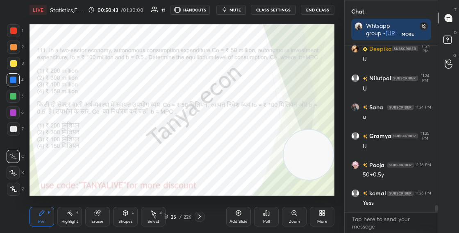
click at [170, 215] on div "25" at bounding box center [174, 216] width 8 height 5
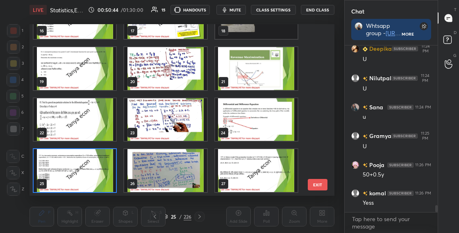
scroll to position [169, 301]
click at [100, 179] on img "grid" at bounding box center [75, 170] width 82 height 43
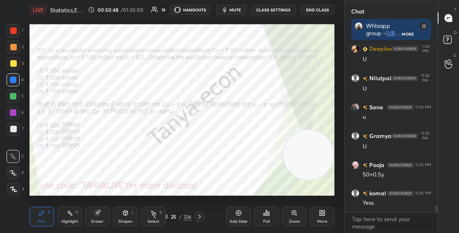
click at [100, 179] on img "grid" at bounding box center [75, 170] width 82 height 43
click at [167, 217] on icon at bounding box center [165, 216] width 5 height 5
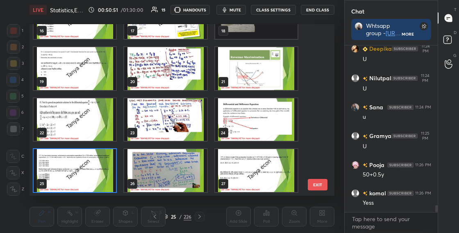
scroll to position [3943, 0]
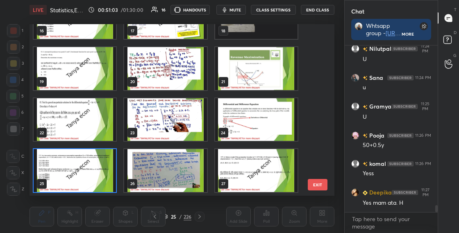
click at [97, 179] on img "grid" at bounding box center [75, 170] width 82 height 43
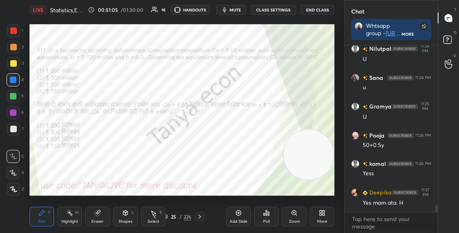
click at [265, 213] on icon at bounding box center [266, 213] width 7 height 7
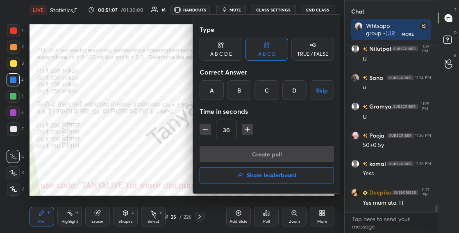
click at [216, 95] on div "A" at bounding box center [211, 90] width 24 height 20
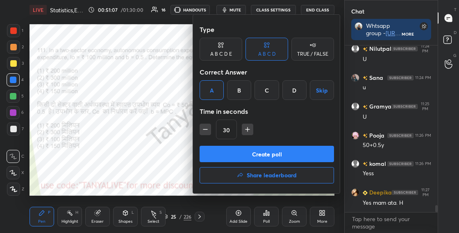
click at [244, 156] on button "Create poll" at bounding box center [266, 154] width 134 height 16
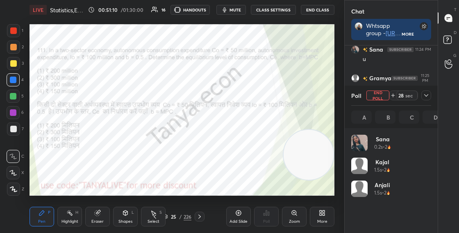
scroll to position [96, 77]
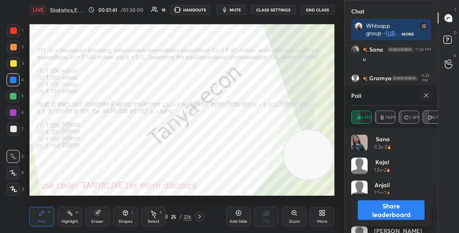
click at [375, 203] on button "Share leaderboard" at bounding box center [390, 210] width 67 height 20
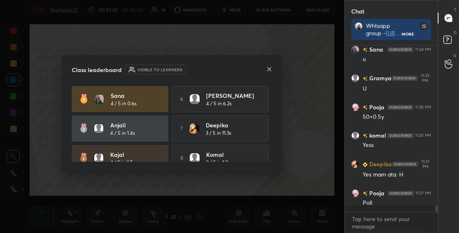
scroll to position [181, 90]
click at [269, 72] on div at bounding box center [269, 70] width 7 height 9
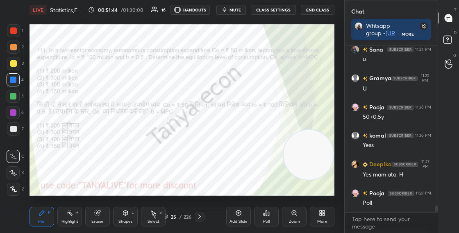
click at [199, 215] on icon at bounding box center [199, 216] width 7 height 7
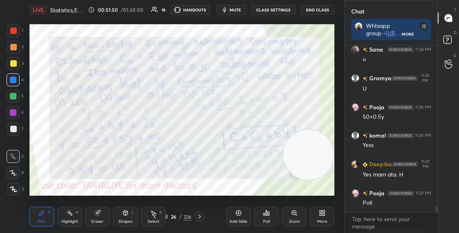
click at [14, 25] on div at bounding box center [13, 30] width 13 height 13
drag, startPoint x: 325, startPoint y: 147, endPoint x: 329, endPoint y: 89, distance: 58.3
click at [329, 123] on video at bounding box center [307, 148] width 50 height 50
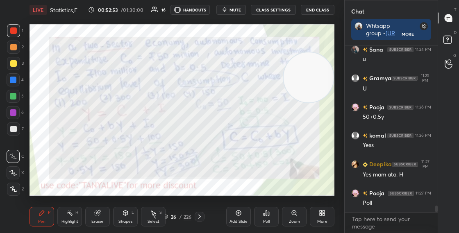
drag, startPoint x: 310, startPoint y: 89, endPoint x: 314, endPoint y: 62, distance: 27.0
click at [311, 60] on video at bounding box center [308, 77] width 50 height 50
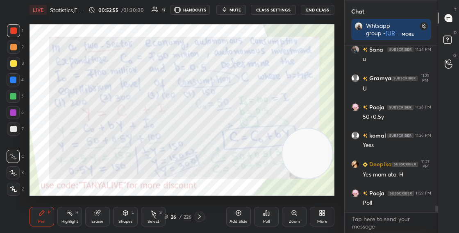
drag, startPoint x: 306, startPoint y: 143, endPoint x: 291, endPoint y: 138, distance: 16.1
click at [303, 155] on video at bounding box center [307, 154] width 50 height 50
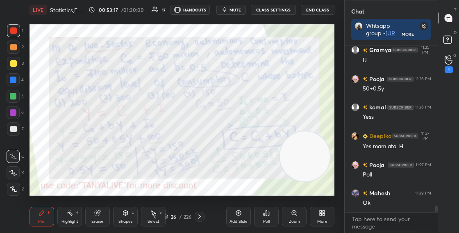
click at [168, 218] on div "26 / 226" at bounding box center [177, 216] width 28 height 7
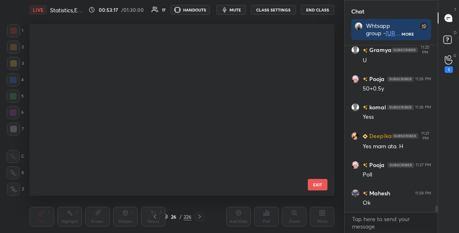
scroll to position [287, 0]
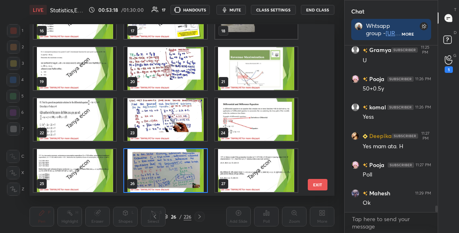
click at [175, 181] on img "grid" at bounding box center [165, 170] width 82 height 43
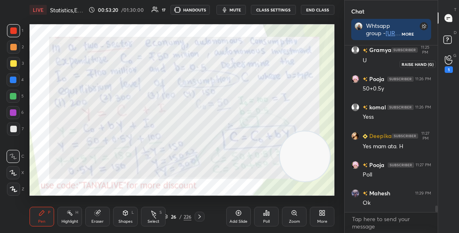
click at [451, 61] on icon at bounding box center [448, 59] width 8 height 9
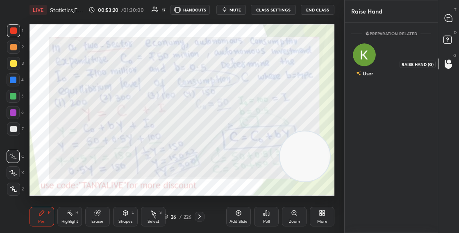
scroll to position [3, 3]
click at [366, 59] on img "grid" at bounding box center [364, 51] width 16 height 16
click at [364, 79] on button "INVITE" at bounding box center [364, 79] width 19 height 11
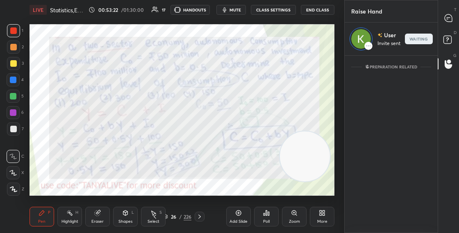
scroll to position [175, 90]
click at [453, 12] on div at bounding box center [448, 18] width 16 height 15
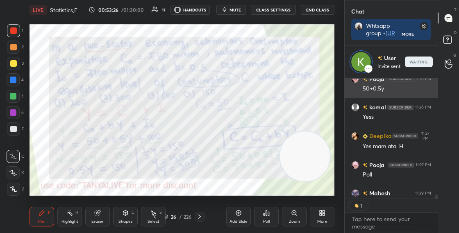
scroll to position [2, 3]
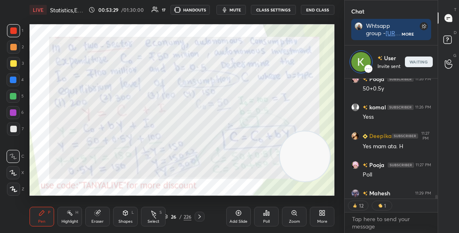
click at [167, 216] on icon at bounding box center [165, 216] width 5 height 5
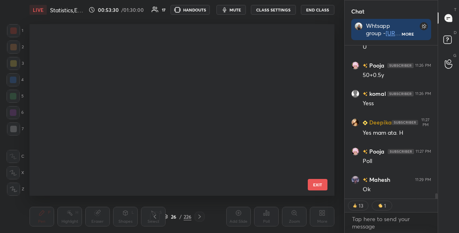
scroll to position [169, 301]
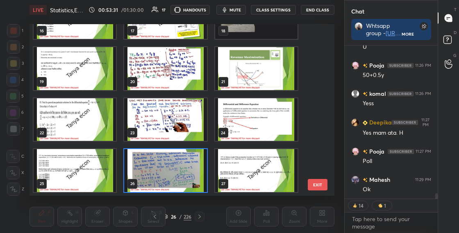
click at [176, 181] on img "grid" at bounding box center [165, 170] width 82 height 43
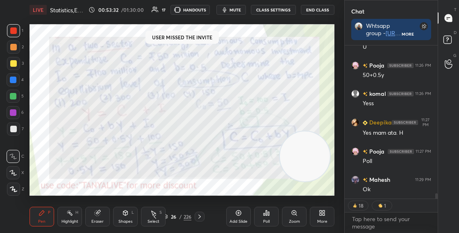
click at [169, 214] on div "26 / 226" at bounding box center [177, 216] width 28 height 7
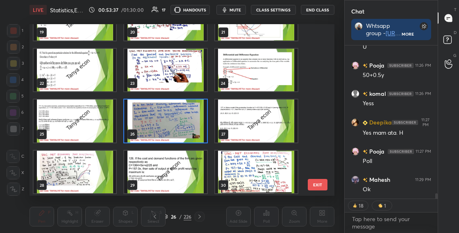
scroll to position [398, 0]
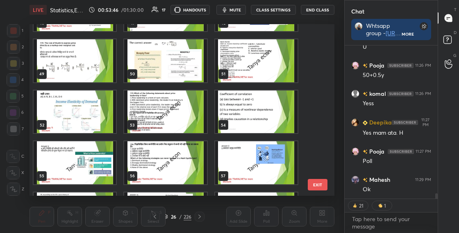
click at [269, 115] on img "grid" at bounding box center [256, 111] width 82 height 43
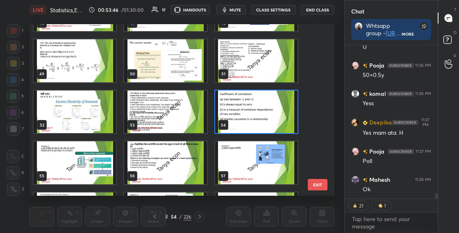
click at [270, 115] on img "grid" at bounding box center [256, 111] width 82 height 43
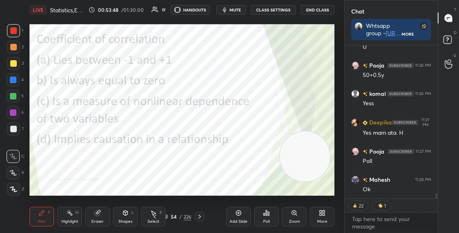
click at [42, 41] on div "Setting up your live class Poll for secs No correct answer Start poll" at bounding box center [181, 110] width 311 height 181
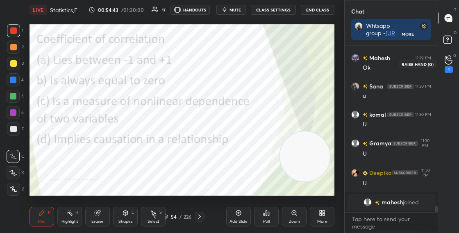
click at [449, 61] on icon at bounding box center [448, 59] width 8 height 9
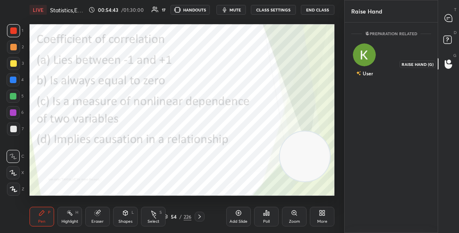
scroll to position [3, 3]
click at [368, 59] on div "User INVITE" at bounding box center [364, 64] width 26 height 52
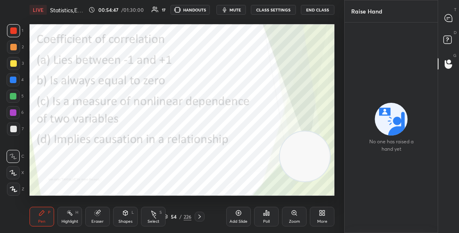
click at [438, 20] on div "T Messages (T)" at bounding box center [448, 18] width 21 height 23
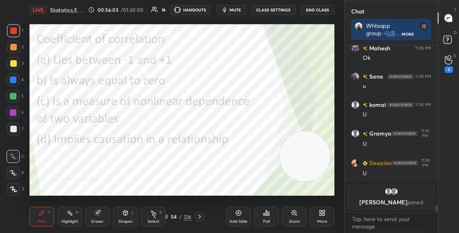
scroll to position [4045, 0]
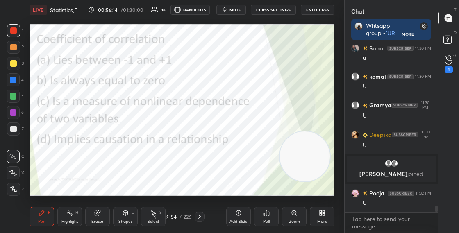
click at [266, 210] on icon at bounding box center [266, 212] width 1 height 5
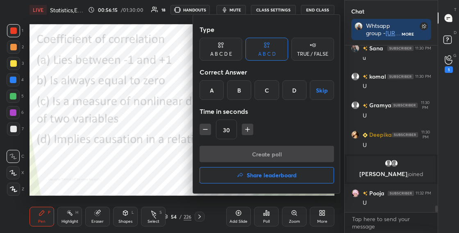
click at [218, 93] on div "A" at bounding box center [211, 90] width 24 height 20
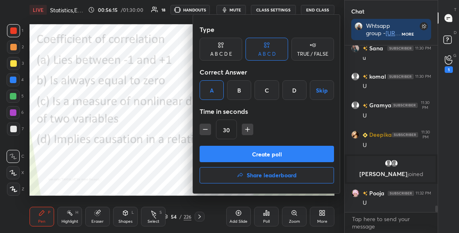
click at [231, 152] on button "Create poll" at bounding box center [266, 154] width 134 height 16
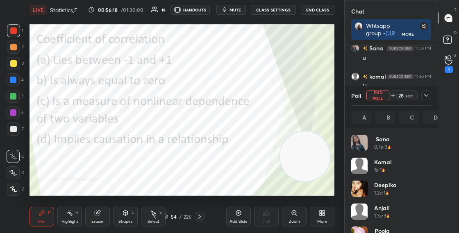
scroll to position [96, 77]
click at [124, 208] on div "Shapes L" at bounding box center [125, 217] width 25 height 20
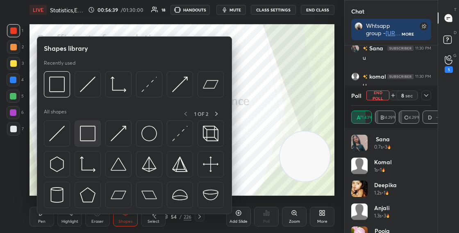
click at [91, 132] on img at bounding box center [88, 134] width 16 height 16
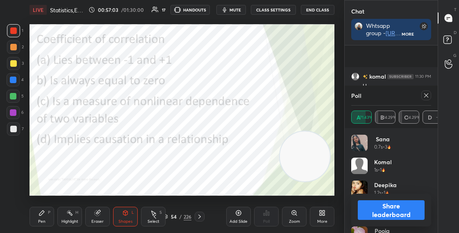
scroll to position [4116, 0]
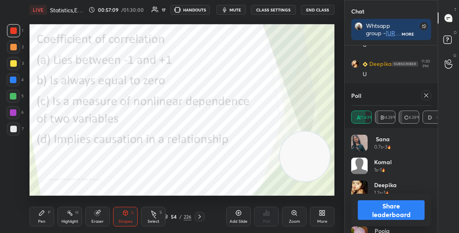
click at [375, 213] on button "Share leaderboard" at bounding box center [390, 210] width 67 height 20
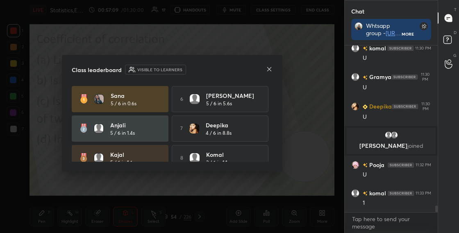
scroll to position [4073, 0]
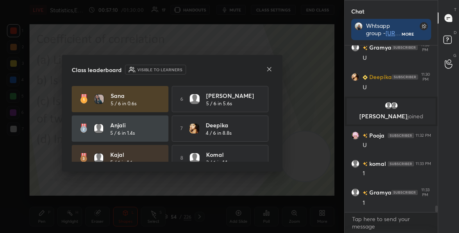
click at [269, 69] on icon at bounding box center [269, 69] width 4 height 4
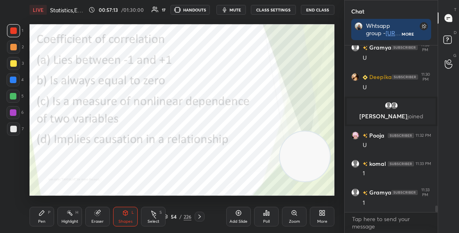
scroll to position [4132, 0]
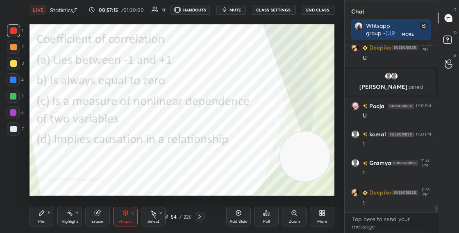
click at [127, 217] on div "Shapes L" at bounding box center [125, 217] width 25 height 20
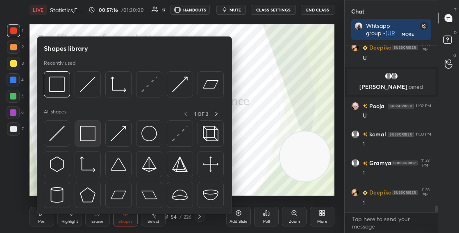
click at [92, 143] on div at bounding box center [88, 133] width 26 height 26
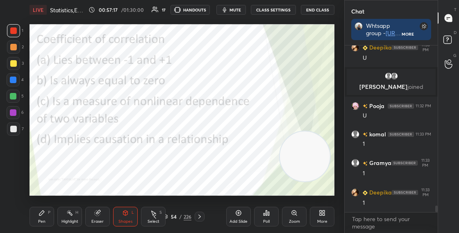
click at [43, 221] on div "Pen" at bounding box center [41, 221] width 7 height 4
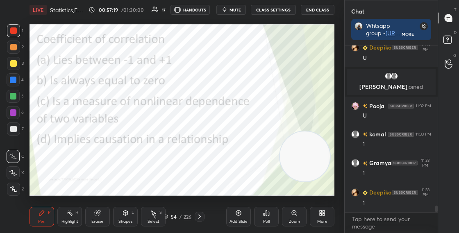
click at [170, 215] on div "54" at bounding box center [174, 216] width 8 height 5
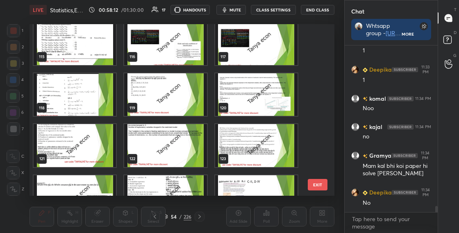
scroll to position [4285, 0]
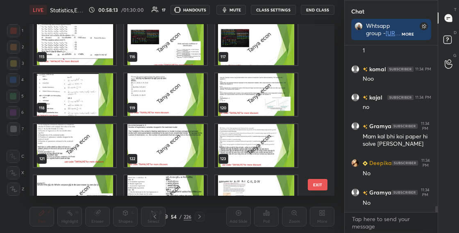
click at [100, 33] on img "grid" at bounding box center [75, 43] width 82 height 43
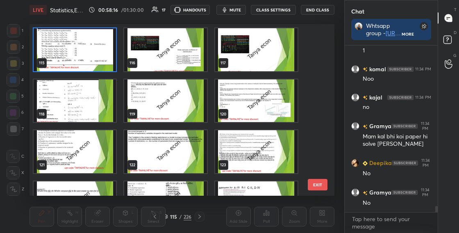
click at [97, 47] on img "grid" at bounding box center [75, 49] width 82 height 43
click at [97, 48] on img "grid" at bounding box center [75, 49] width 82 height 43
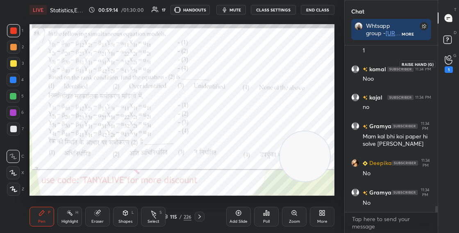
click at [453, 57] on div "1" at bounding box center [448, 64] width 16 height 15
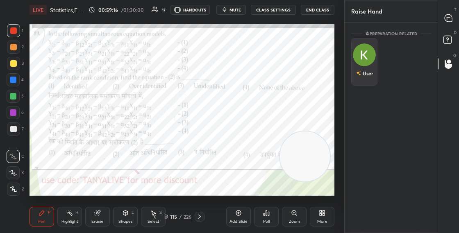
click at [375, 54] on div "User" at bounding box center [364, 62] width 26 height 48
click at [365, 75] on button "INVITE" at bounding box center [364, 79] width 19 height 11
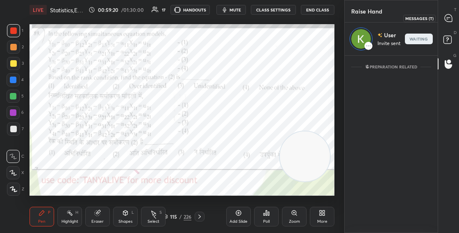
click at [448, 18] on icon at bounding box center [447, 17] width 7 height 7
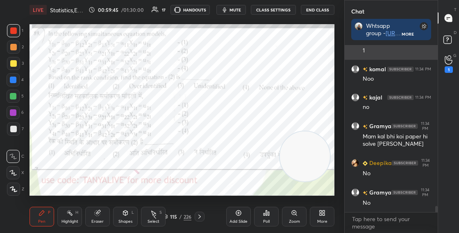
scroll to position [3, 3]
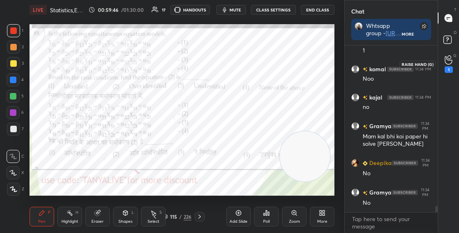
click at [449, 61] on icon at bounding box center [448, 59] width 8 height 9
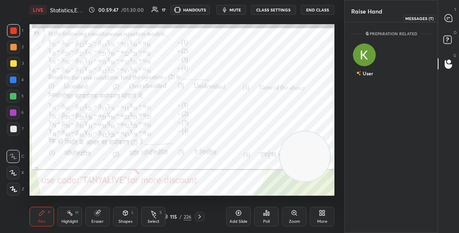
click at [452, 19] on div at bounding box center [448, 18] width 16 height 15
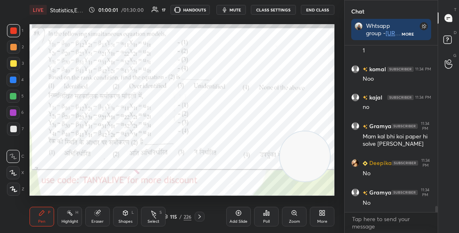
scroll to position [4451, 0]
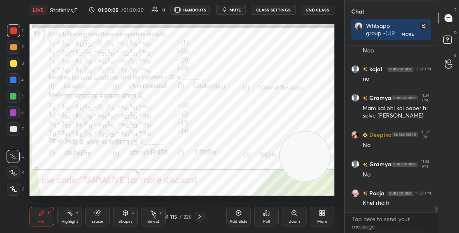
click at [122, 217] on div "Shapes L" at bounding box center [125, 217] width 25 height 20
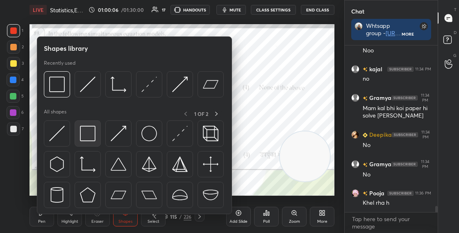
click at [85, 142] on div at bounding box center [88, 133] width 26 height 26
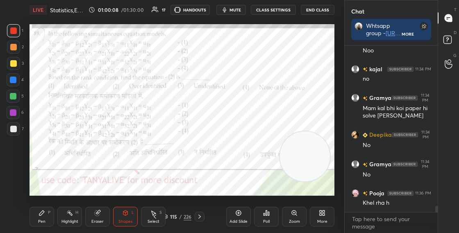
click at [16, 84] on div at bounding box center [13, 79] width 13 height 13
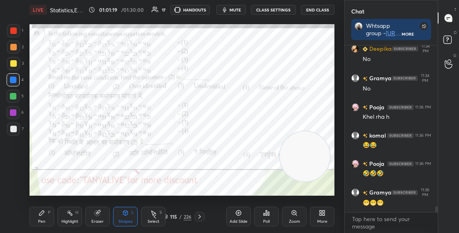
scroll to position [4565, 0]
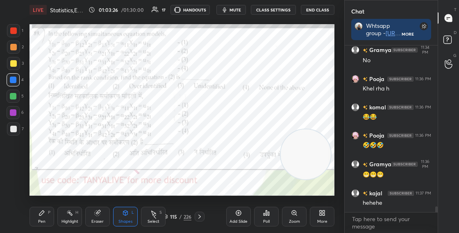
drag, startPoint x: 321, startPoint y: 165, endPoint x: 326, endPoint y: 110, distance: 55.1
click at [326, 129] on video at bounding box center [306, 154] width 50 height 50
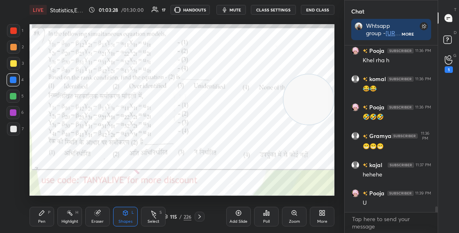
click at [39, 217] on div "Pen P" at bounding box center [41, 217] width 25 height 20
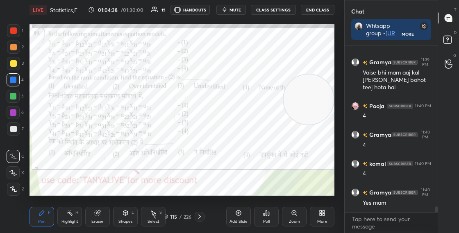
scroll to position [4781, 0]
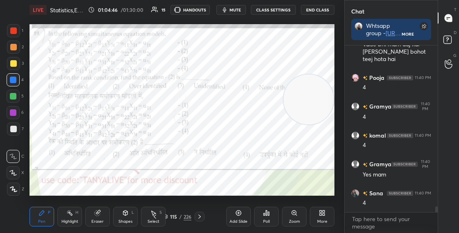
click at [168, 216] on div "115 / 226" at bounding box center [177, 216] width 28 height 7
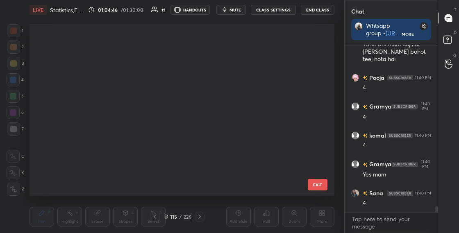
scroll to position [169, 301]
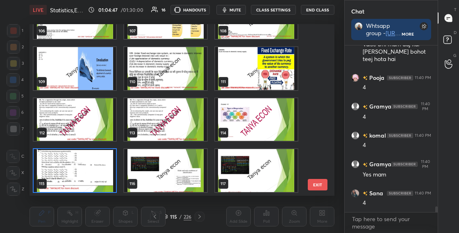
click at [109, 173] on img "grid" at bounding box center [75, 170] width 82 height 43
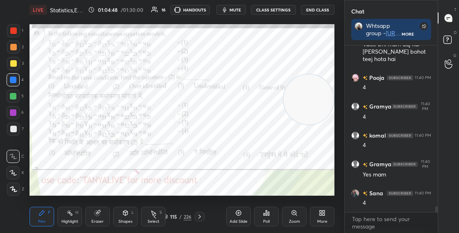
click at [108, 174] on img "grid" at bounding box center [75, 170] width 82 height 43
click at [12, 33] on div at bounding box center [13, 30] width 7 height 7
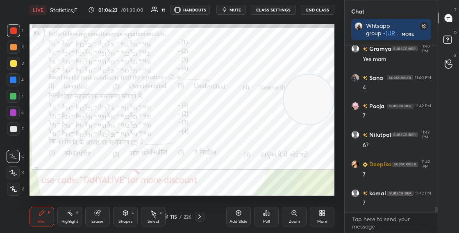
scroll to position [4925, 0]
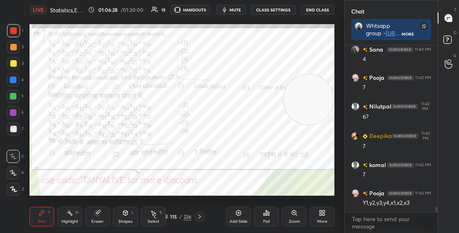
click at [287, 77] on div "Setting up your live class Poll for secs No correct answer Start poll" at bounding box center [181, 110] width 305 height 172
drag, startPoint x: 321, startPoint y: 96, endPoint x: 326, endPoint y: 59, distance: 37.2
click at [327, 75] on video at bounding box center [308, 100] width 50 height 50
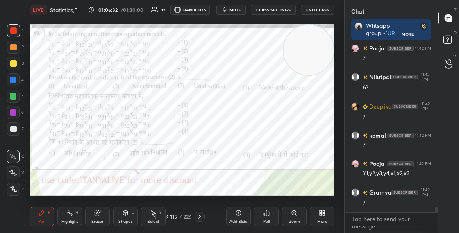
drag, startPoint x: 296, startPoint y: 60, endPoint x: 292, endPoint y: 143, distance: 83.2
click at [292, 75] on video at bounding box center [308, 50] width 50 height 50
click at [120, 215] on div "Shapes L" at bounding box center [125, 217] width 25 height 20
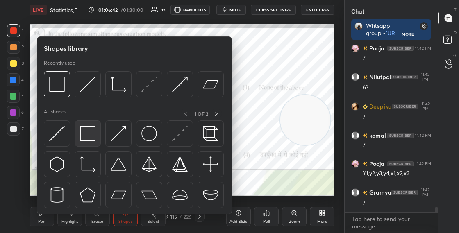
click at [88, 139] on img at bounding box center [88, 134] width 16 height 16
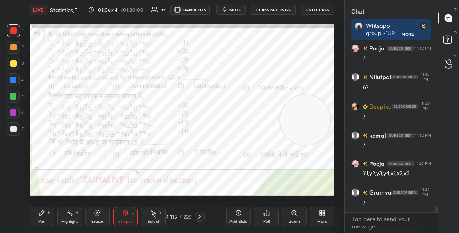
click at [15, 63] on div at bounding box center [13, 63] width 7 height 7
click at [103, 217] on div "Eraser" at bounding box center [97, 217] width 25 height 20
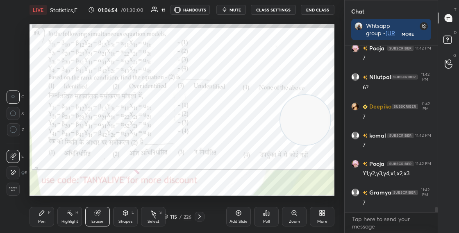
click at [47, 217] on div "Pen P" at bounding box center [41, 217] width 25 height 20
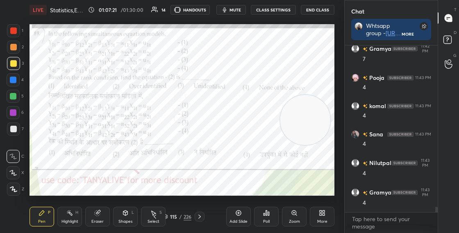
scroll to position [5128, 0]
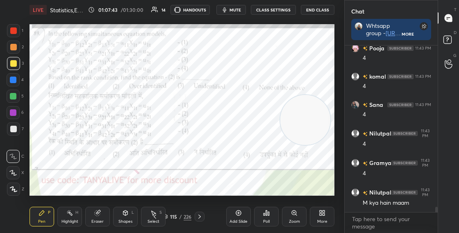
drag, startPoint x: 17, startPoint y: 81, endPoint x: 13, endPoint y: 75, distance: 7.5
click at [17, 81] on div at bounding box center [13, 79] width 13 height 13
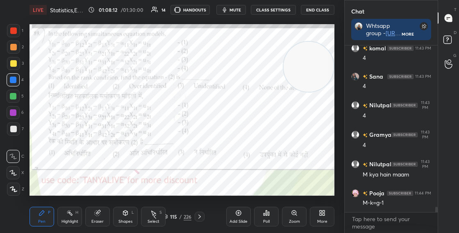
drag, startPoint x: 299, startPoint y: 97, endPoint x: 303, endPoint y: 71, distance: 26.1
click at [307, 69] on video at bounding box center [308, 67] width 50 height 50
drag, startPoint x: 309, startPoint y: 69, endPoint x: 321, endPoint y: 167, distance: 98.6
click at [322, 124] on video at bounding box center [308, 100] width 50 height 50
click at [18, 113] on div at bounding box center [13, 112] width 13 height 13
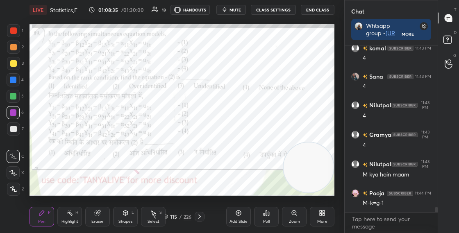
click at [14, 32] on div at bounding box center [13, 30] width 7 height 7
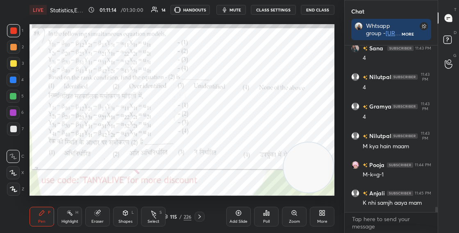
click at [167, 217] on icon at bounding box center [165, 217] width 4 height 1
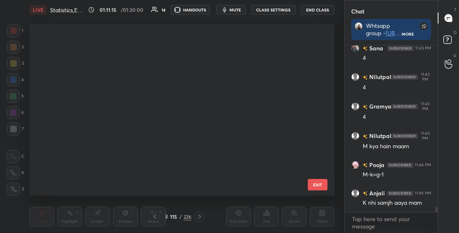
scroll to position [169, 301]
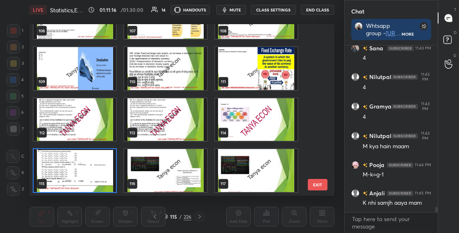
click at [97, 176] on img "grid" at bounding box center [75, 170] width 82 height 43
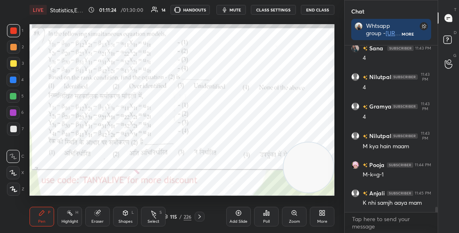
click at [13, 114] on div at bounding box center [13, 112] width 7 height 7
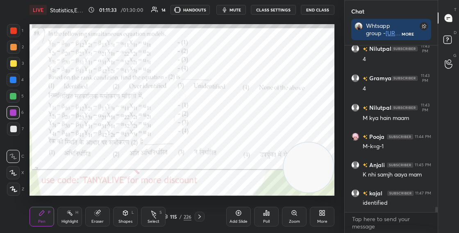
click at [170, 217] on div "115" at bounding box center [174, 216] width 8 height 5
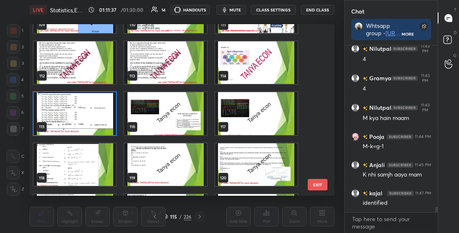
scroll to position [1876, 0]
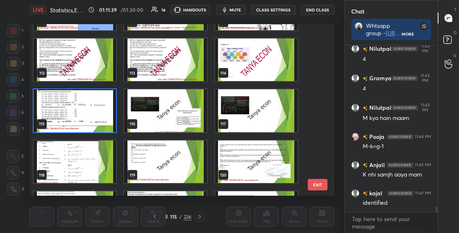
click at [112, 101] on img "grid" at bounding box center [75, 110] width 82 height 43
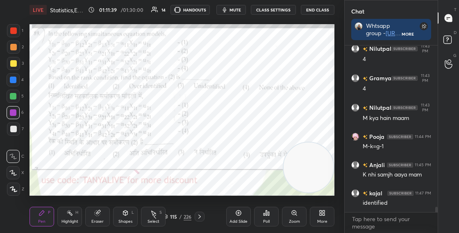
click at [112, 102] on img "grid" at bounding box center [75, 110] width 82 height 43
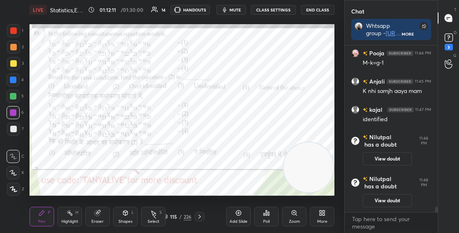
scroll to position [4861, 0]
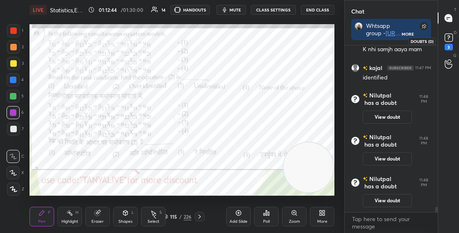
click at [448, 41] on rect at bounding box center [448, 38] width 8 height 8
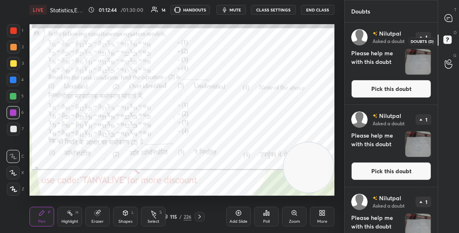
scroll to position [208, 90]
click at [376, 90] on button "Pick this doubt" at bounding box center [391, 89] width 80 height 18
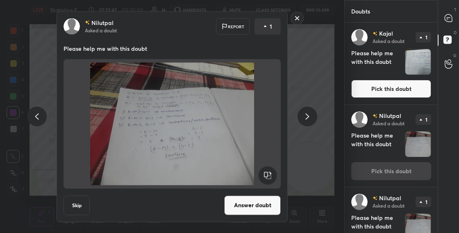
click at [259, 201] on button "Answer doubt" at bounding box center [252, 205] width 57 height 20
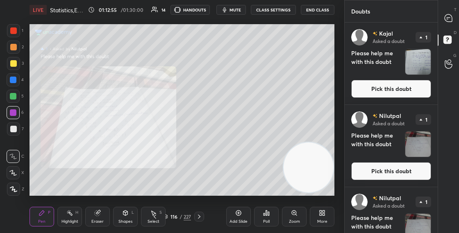
click at [294, 213] on icon at bounding box center [294, 213] width 0 height 2
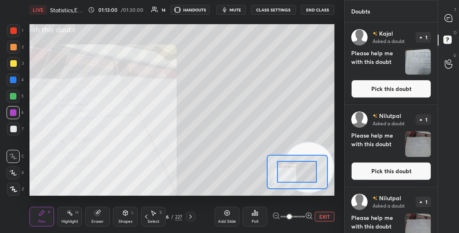
drag, startPoint x: 293, startPoint y: 176, endPoint x: 289, endPoint y: 176, distance: 4.5
click at [288, 174] on div at bounding box center [297, 172] width 40 height 22
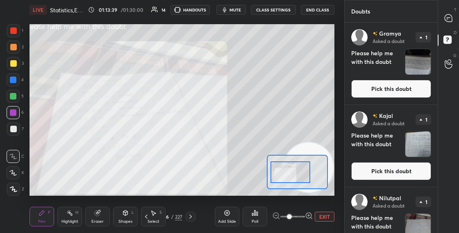
click at [387, 90] on button "Pick this doubt" at bounding box center [391, 89] width 80 height 18
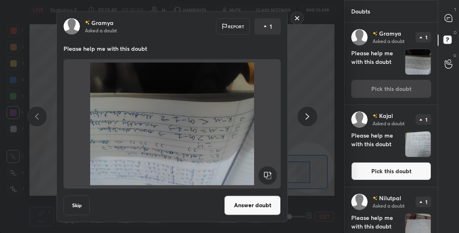
click at [267, 178] on rect at bounding box center [267, 175] width 18 height 18
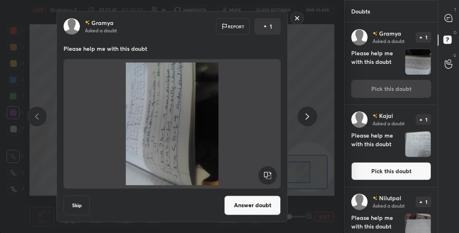
click at [270, 175] on rect at bounding box center [267, 175] width 18 height 18
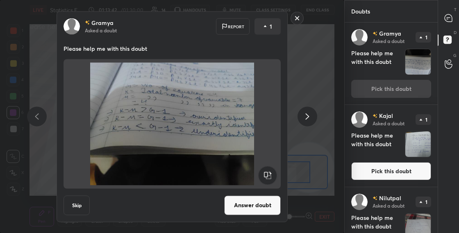
click at [258, 207] on button "Answer doubt" at bounding box center [252, 205] width 57 height 20
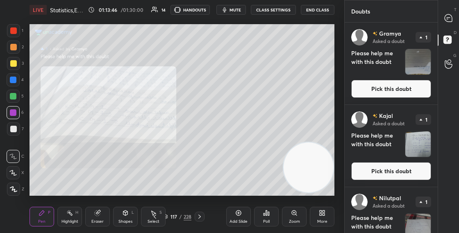
click at [366, 92] on button "Pick this doubt" at bounding box center [391, 89] width 80 height 18
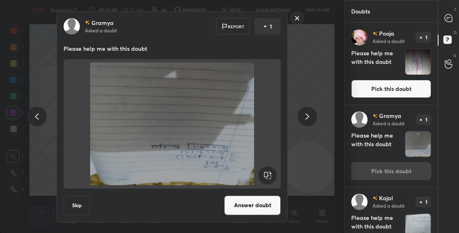
click at [268, 175] on rect at bounding box center [267, 175] width 18 height 18
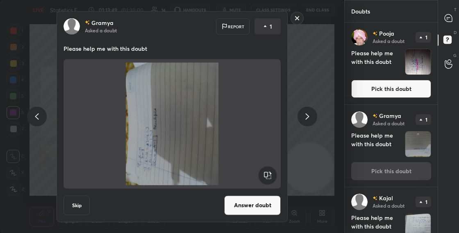
click at [268, 176] on rect at bounding box center [267, 175] width 18 height 18
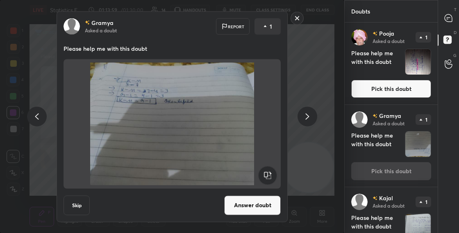
click at [253, 209] on button "Answer doubt" at bounding box center [252, 205] width 57 height 20
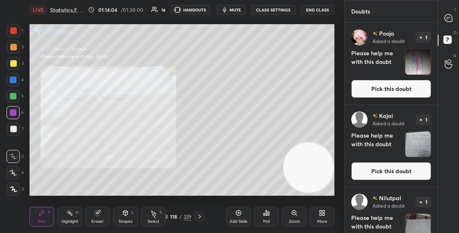
click at [370, 85] on button "Pick this doubt" at bounding box center [391, 89] width 80 height 18
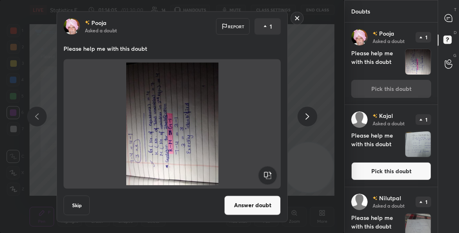
click at [269, 175] on rect at bounding box center [267, 175] width 18 height 18
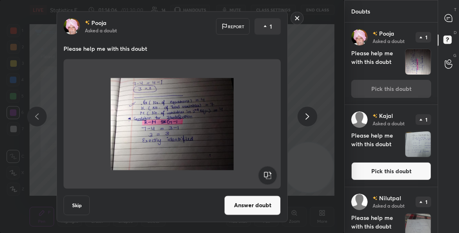
click at [258, 204] on button "Answer doubt" at bounding box center [252, 205] width 57 height 20
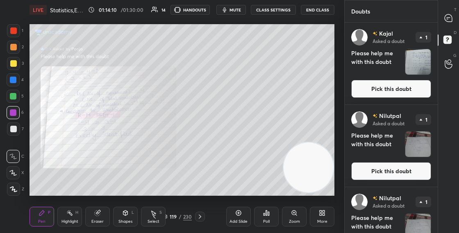
click at [369, 89] on button "Pick this doubt" at bounding box center [391, 89] width 80 height 18
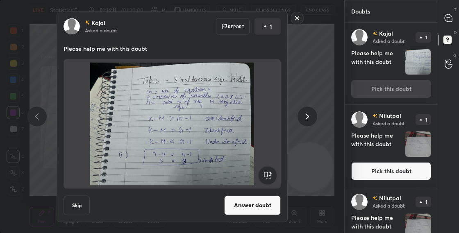
click at [254, 203] on button "Answer doubt" at bounding box center [252, 205] width 57 height 20
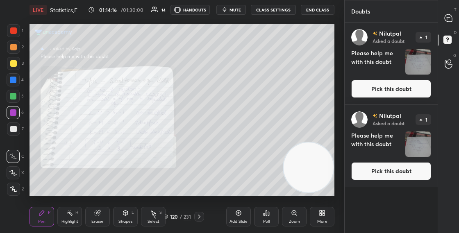
click at [374, 87] on button "Pick this doubt" at bounding box center [391, 89] width 80 height 18
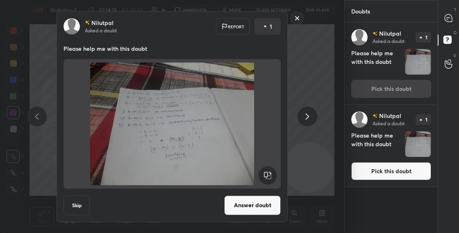
click at [263, 198] on button "Answer doubt" at bounding box center [252, 205] width 57 height 20
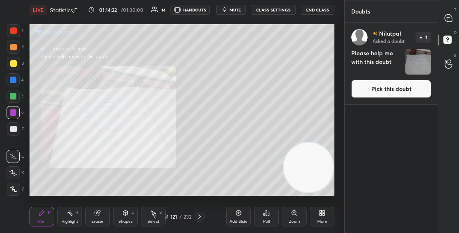
drag, startPoint x: 391, startPoint y: 88, endPoint x: 394, endPoint y: 84, distance: 5.9
click at [391, 88] on button "Pick this doubt" at bounding box center [391, 89] width 80 height 18
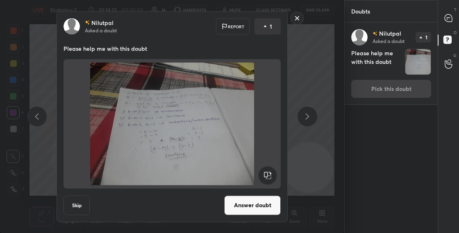
click at [256, 214] on button "Answer doubt" at bounding box center [252, 205] width 57 height 20
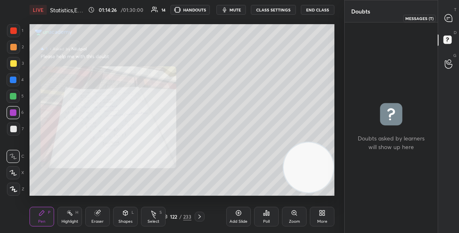
click at [448, 20] on icon at bounding box center [447, 17] width 7 height 7
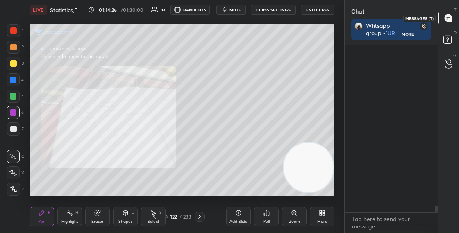
scroll to position [164, 90]
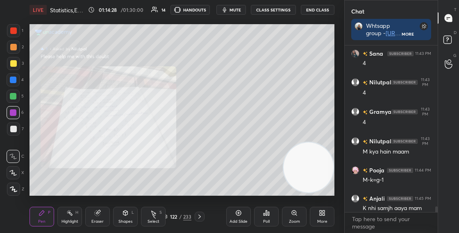
click at [435, 211] on div at bounding box center [436, 209] width 2 height 7
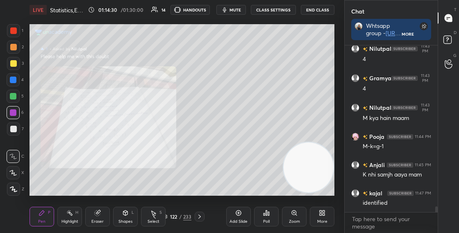
click at [167, 217] on icon at bounding box center [165, 217] width 4 height 1
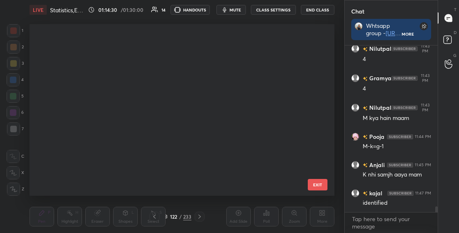
scroll to position [169, 301]
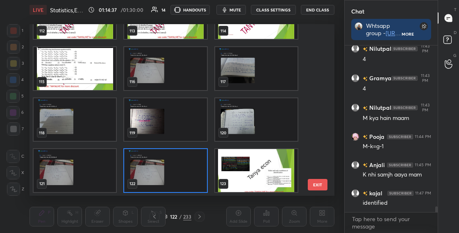
click at [111, 75] on img "grid" at bounding box center [75, 68] width 82 height 43
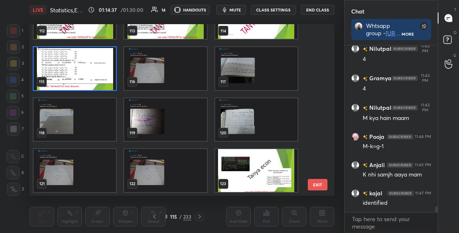
click at [111, 75] on img "grid" at bounding box center [75, 68] width 82 height 43
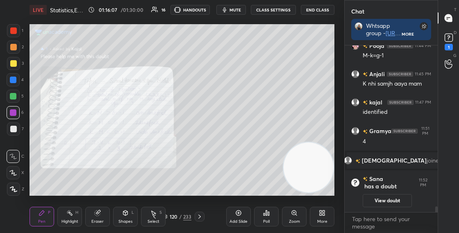
scroll to position [4846, 0]
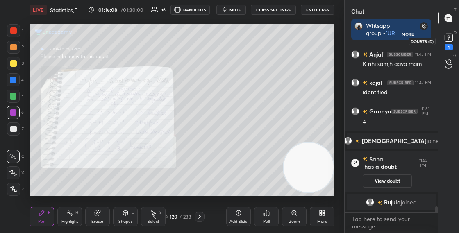
click at [449, 39] on rect at bounding box center [448, 38] width 8 height 8
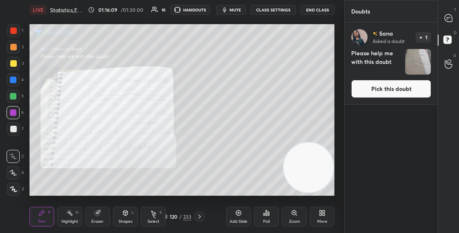
click at [387, 88] on button "Pick this doubt" at bounding box center [391, 89] width 80 height 18
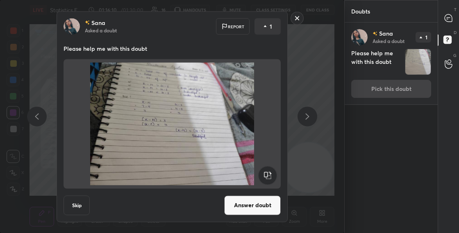
click at [249, 201] on button "Answer doubt" at bounding box center [252, 205] width 57 height 20
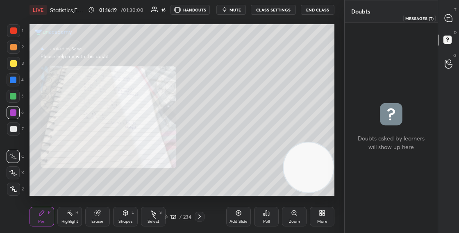
click at [448, 19] on icon at bounding box center [447, 17] width 7 height 7
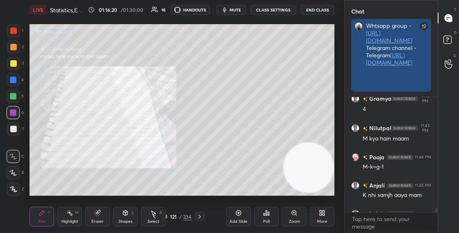
scroll to position [113, 90]
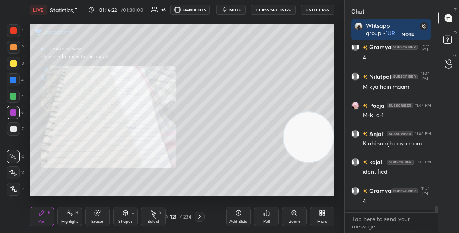
drag, startPoint x: 324, startPoint y: 142, endPoint x: 328, endPoint y: 97, distance: 44.9
click at [328, 112] on video at bounding box center [308, 137] width 50 height 50
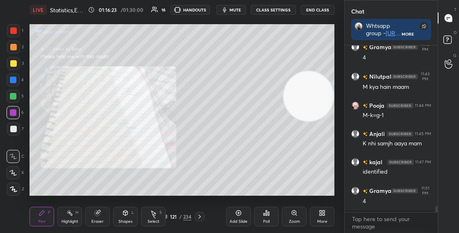
drag, startPoint x: 327, startPoint y: 82, endPoint x: 330, endPoint y: 64, distance: 18.2
click at [328, 79] on video at bounding box center [308, 96] width 50 height 50
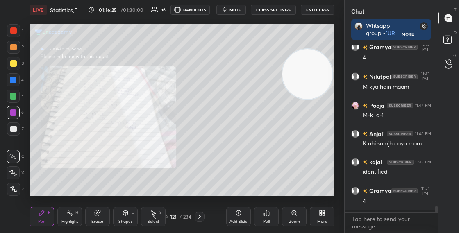
click at [166, 215] on icon at bounding box center [165, 216] width 4 height 2
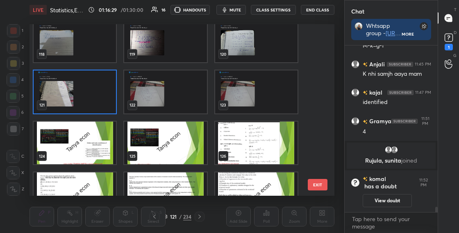
scroll to position [2000, 0]
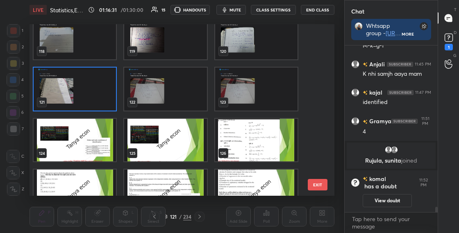
click at [233, 91] on img "grid" at bounding box center [256, 89] width 82 height 43
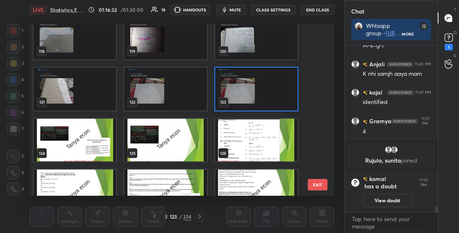
click at [233, 91] on img "grid" at bounding box center [256, 89] width 82 height 43
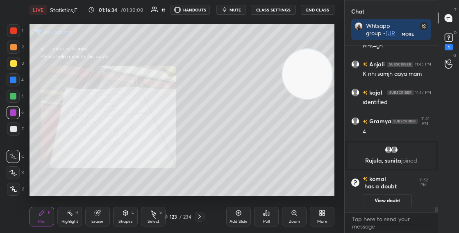
click at [168, 216] on div "123 / 234" at bounding box center [177, 216] width 29 height 7
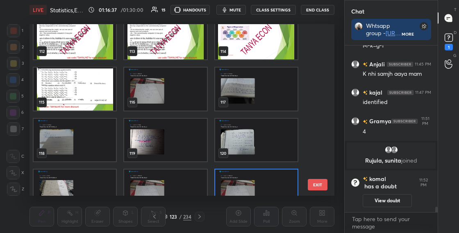
scroll to position [1853, 0]
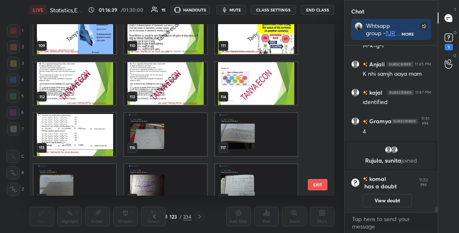
click at [257, 137] on img "grid" at bounding box center [256, 134] width 82 height 43
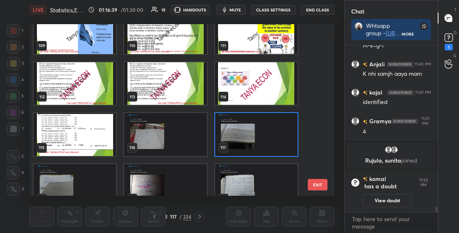
click at [257, 137] on img "grid" at bounding box center [256, 134] width 82 height 43
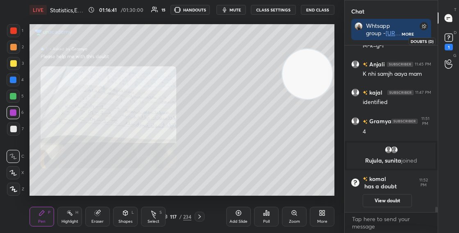
click at [447, 40] on rect at bounding box center [448, 38] width 8 height 8
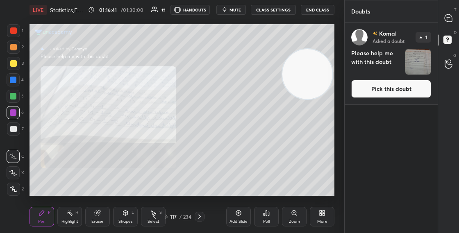
click at [380, 86] on button "Pick this doubt" at bounding box center [391, 89] width 80 height 18
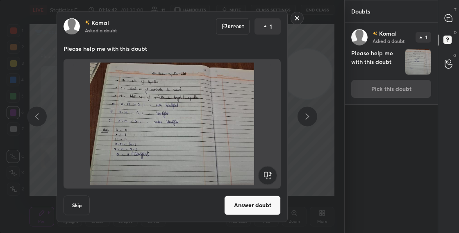
click at [247, 202] on button "Answer doubt" at bounding box center [252, 205] width 57 height 20
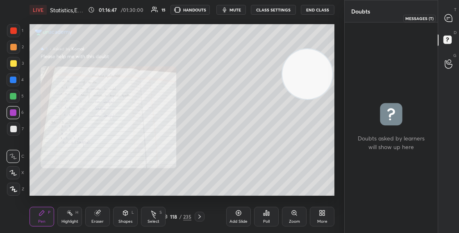
click at [451, 18] on icon at bounding box center [447, 17] width 7 height 7
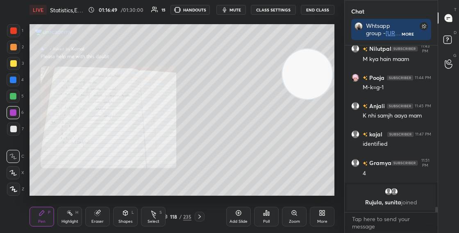
click at [168, 216] on div "118 / 235" at bounding box center [177, 216] width 29 height 7
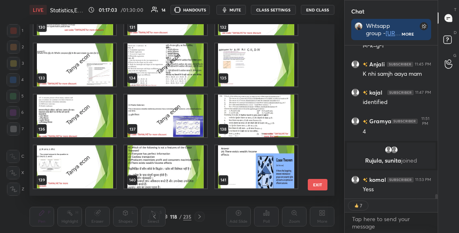
click at [271, 127] on img "grid" at bounding box center [256, 116] width 82 height 43
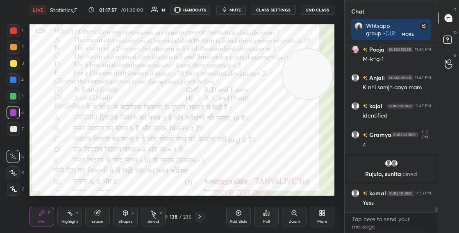
scroll to position [4998, 0]
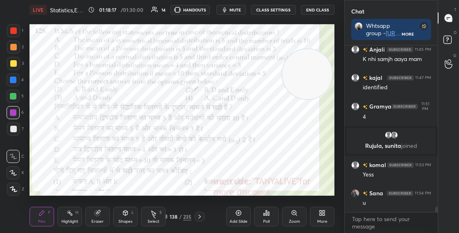
click at [307, 99] on video at bounding box center [307, 74] width 50 height 50
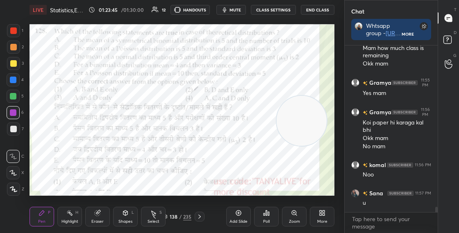
scroll to position [5248, 0]
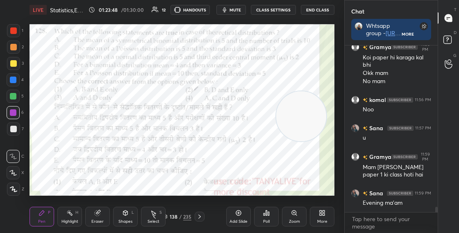
drag, startPoint x: 307, startPoint y: 121, endPoint x: 306, endPoint y: 97, distance: 23.8
click at [306, 96] on video at bounding box center [301, 116] width 50 height 50
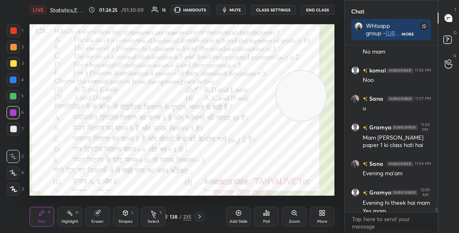
scroll to position [5285, 0]
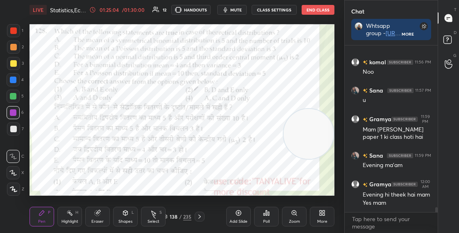
drag, startPoint x: 303, startPoint y: 97, endPoint x: 312, endPoint y: 134, distance: 38.0
click at [312, 133] on video at bounding box center [308, 134] width 50 height 50
click at [312, 123] on video at bounding box center [308, 129] width 50 height 50
click at [169, 216] on div "138" at bounding box center [173, 216] width 8 height 5
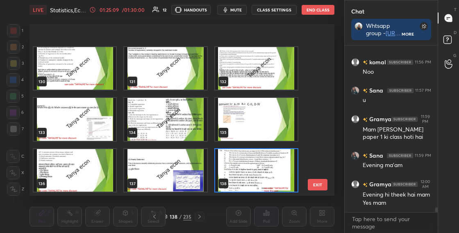
scroll to position [2253, 0]
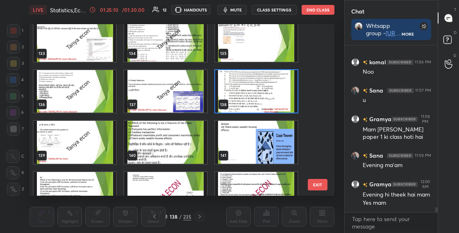
click at [281, 102] on img "grid" at bounding box center [256, 91] width 82 height 43
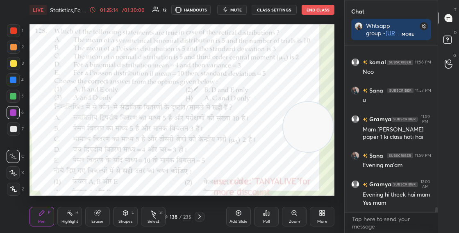
scroll to position [5343, 0]
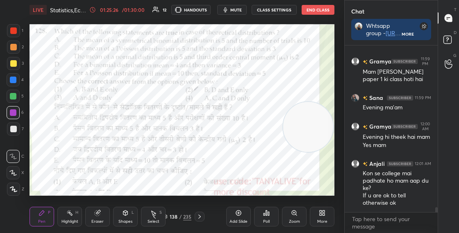
click at [271, 212] on div "Poll" at bounding box center [266, 217] width 25 height 20
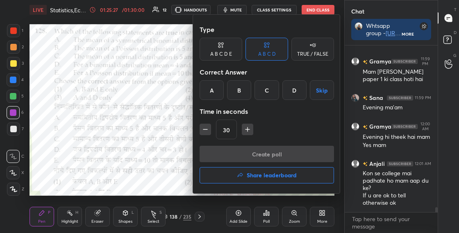
click at [192, 161] on div at bounding box center [229, 116] width 459 height 233
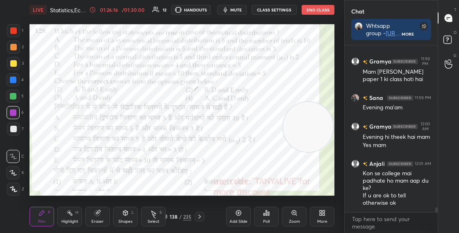
click at [167, 217] on div "138 / 235" at bounding box center [177, 216] width 29 height 7
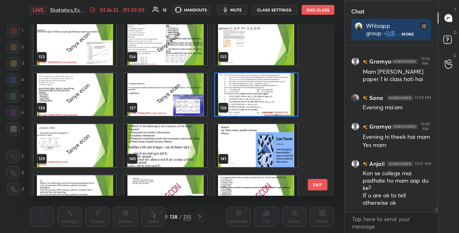
scroll to position [2256, 0]
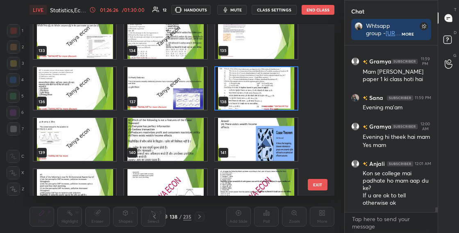
click at [270, 98] on img "grid" at bounding box center [256, 88] width 82 height 43
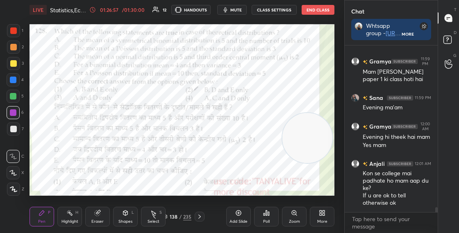
drag, startPoint x: 303, startPoint y: 135, endPoint x: 301, endPoint y: 172, distance: 36.9
click at [302, 163] on video at bounding box center [307, 138] width 50 height 50
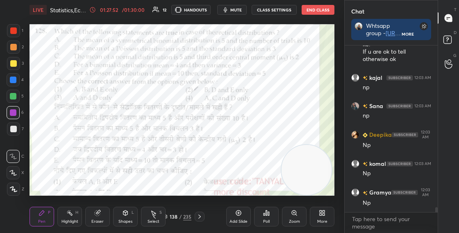
scroll to position [5515, 0]
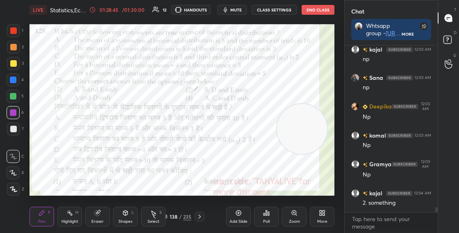
drag, startPoint x: 303, startPoint y: 177, endPoint x: 287, endPoint y: 87, distance: 91.4
click at [292, 104] on video at bounding box center [302, 129] width 50 height 50
drag, startPoint x: 292, startPoint y: 73, endPoint x: 298, endPoint y: 47, distance: 26.9
click at [301, 41] on video at bounding box center [301, 64] width 50 height 50
click at [168, 217] on div "138 / 235" at bounding box center [177, 216] width 29 height 7
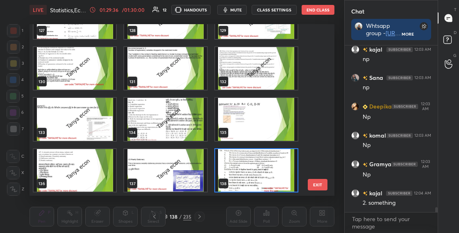
scroll to position [0, 0]
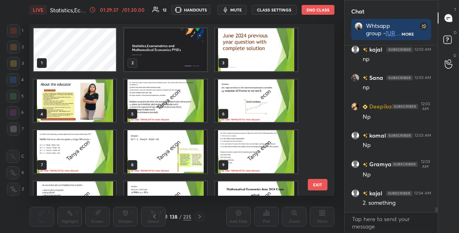
click at [204, 66] on img "grid" at bounding box center [165, 49] width 82 height 43
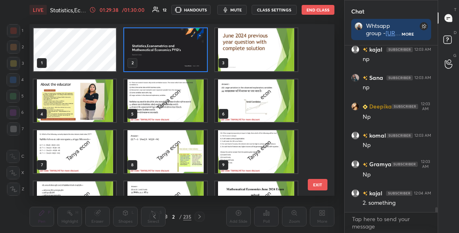
click at [204, 67] on img "grid" at bounding box center [165, 49] width 82 height 43
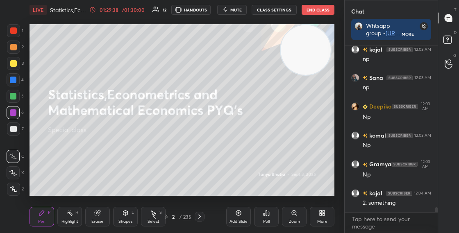
click at [317, 12] on button "End Class" at bounding box center [317, 10] width 33 height 10
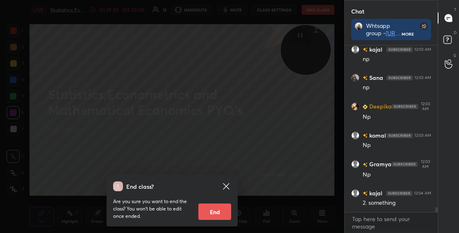
scroll to position [5543, 0]
click at [224, 211] on button "End" at bounding box center [214, 212] width 33 height 16
type textarea "x"
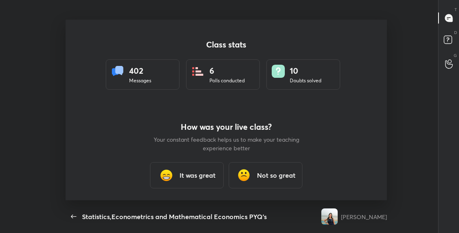
scroll to position [40769, 40498]
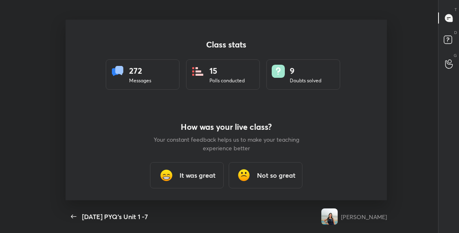
scroll to position [3, 0]
